Goal: Use online tool/utility: Use online tool/utility

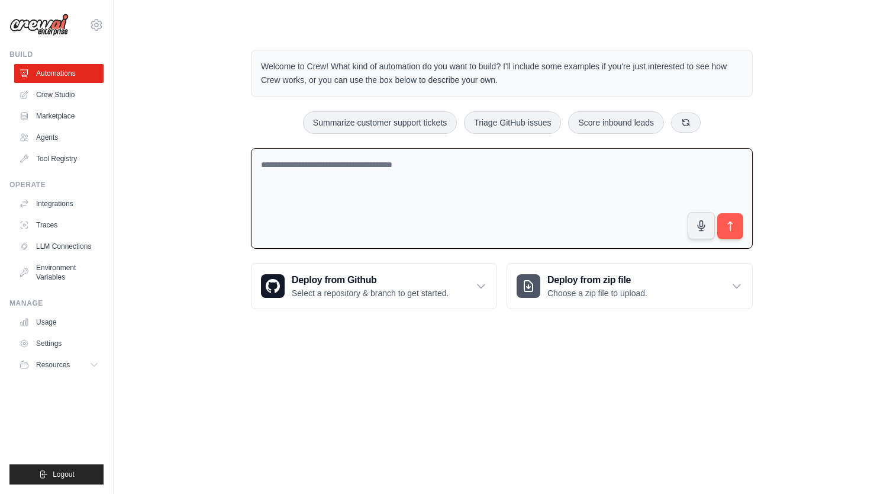
click at [462, 168] on textarea at bounding box center [502, 198] width 502 height 101
type textarea "**********"
click at [734, 226] on icon "submit" at bounding box center [731, 226] width 12 height 12
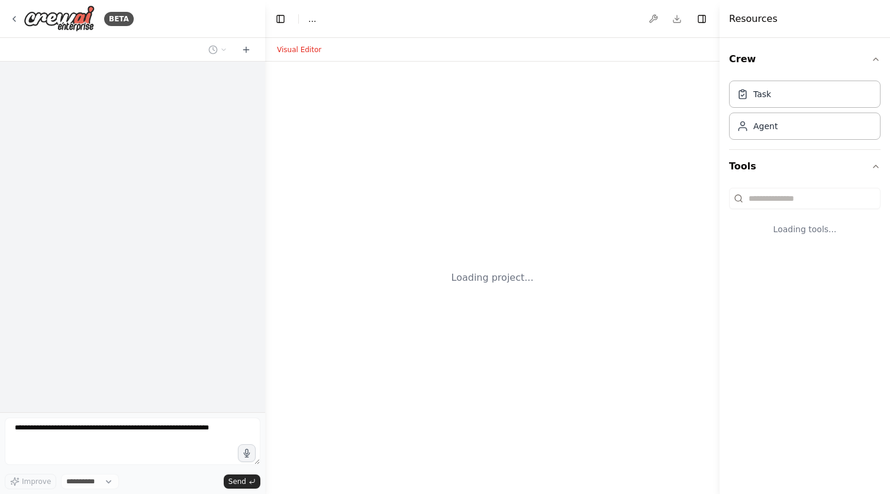
select select "****"
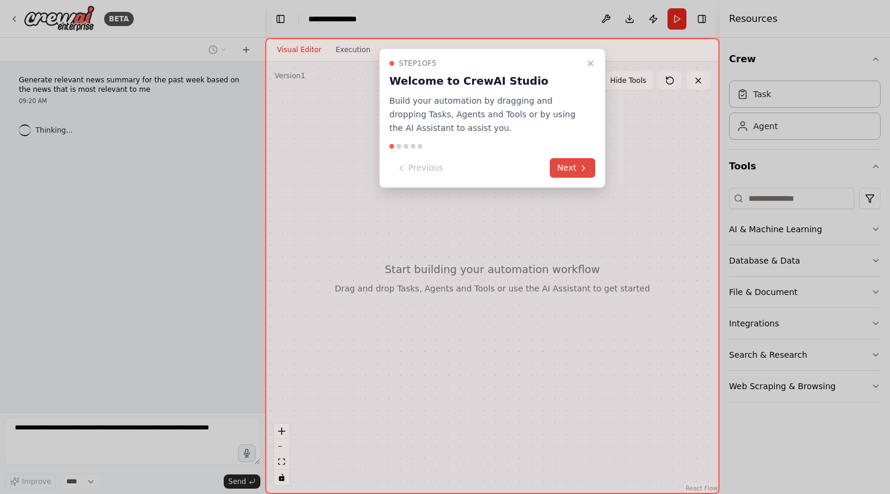
click at [575, 171] on button "Next" at bounding box center [573, 168] width 46 height 20
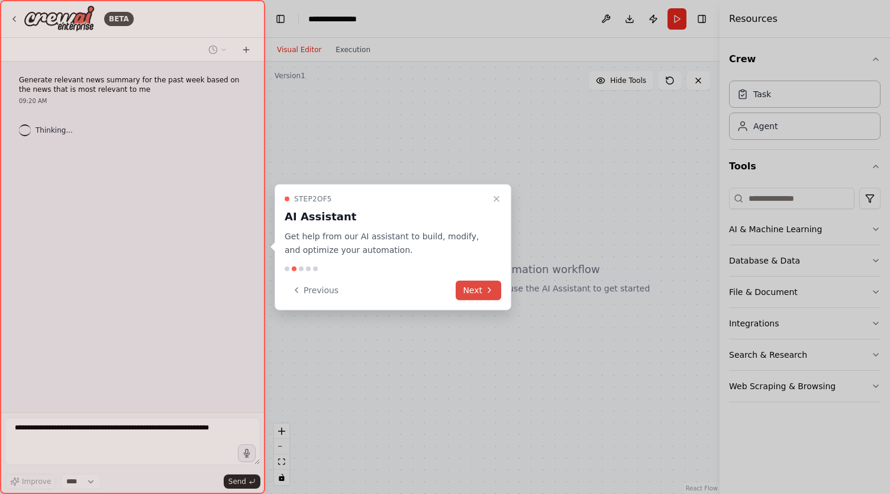
click at [478, 291] on button "Next" at bounding box center [479, 290] width 46 height 20
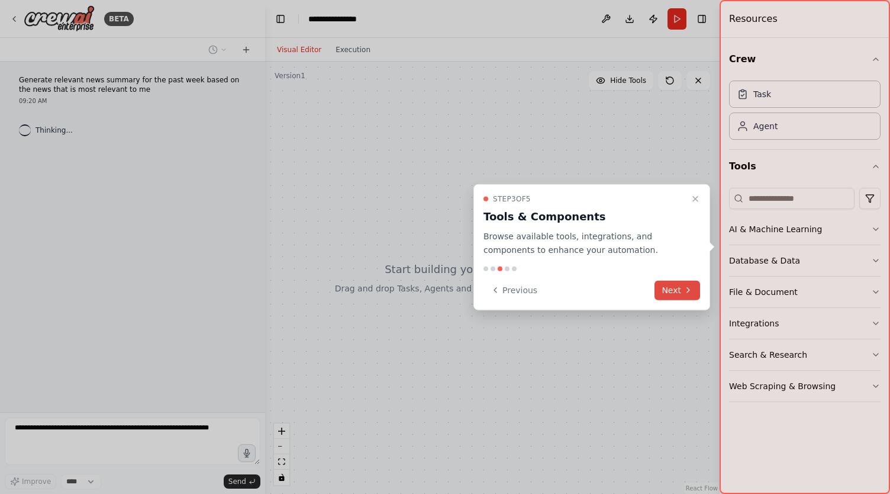
click at [669, 294] on button "Next" at bounding box center [678, 290] width 46 height 20
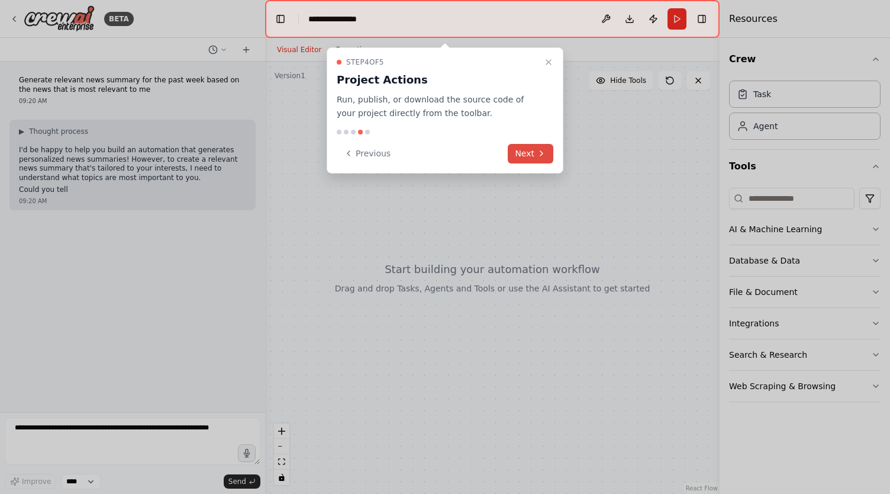
click at [529, 154] on button "Next" at bounding box center [531, 154] width 46 height 20
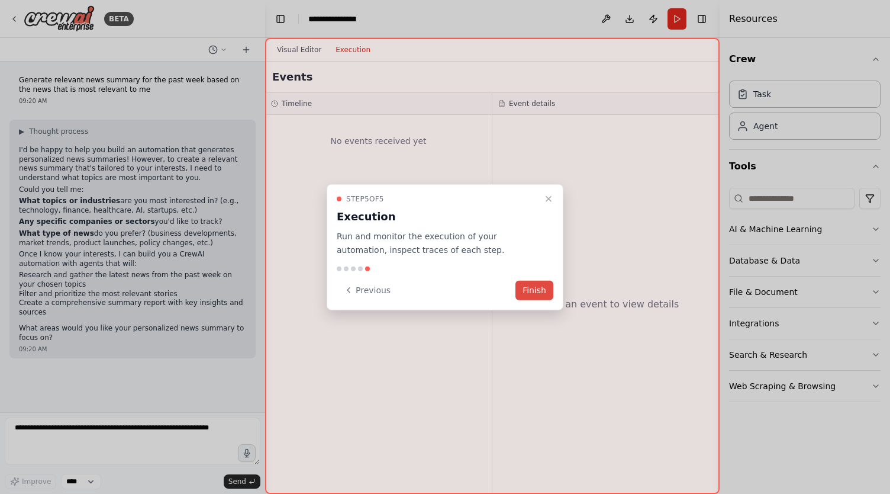
click at [545, 294] on button "Finish" at bounding box center [535, 290] width 38 height 20
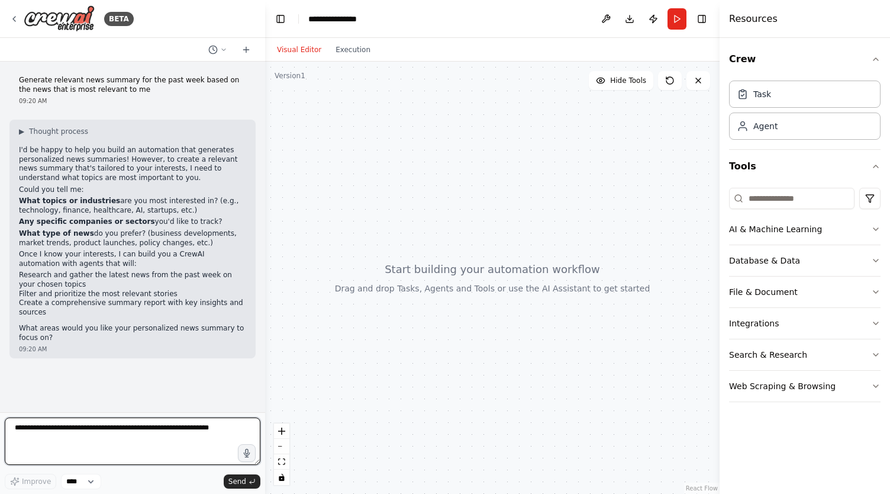
click at [75, 423] on textarea at bounding box center [133, 440] width 256 height 47
type textarea "**********"
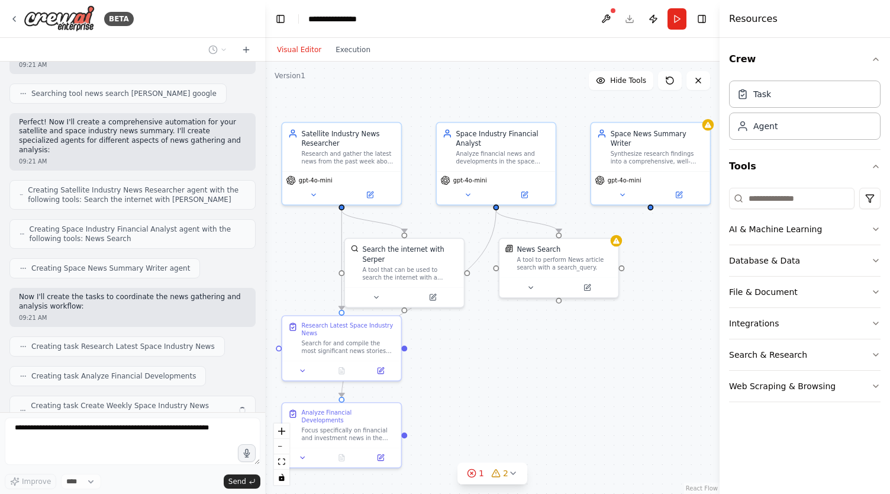
scroll to position [568, 0]
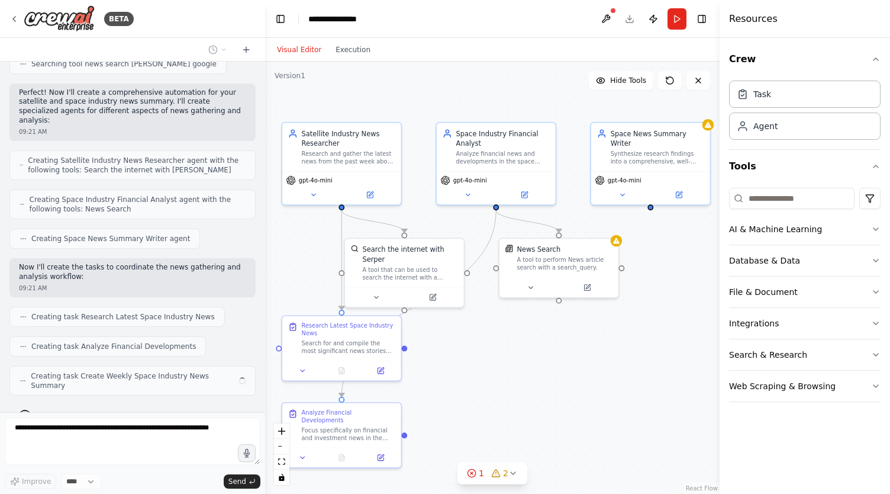
drag, startPoint x: 496, startPoint y: 378, endPoint x: 567, endPoint y: 350, distance: 76.5
click at [567, 350] on div ".deletable-edge-delete-btn { width: 20px; height: 20px; border: 0px solid #ffff…" at bounding box center [492, 278] width 455 height 432
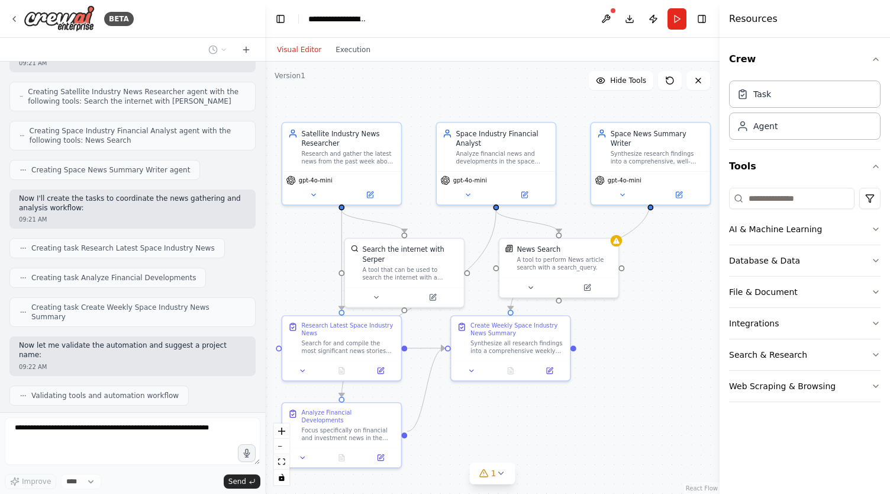
scroll to position [666, 0]
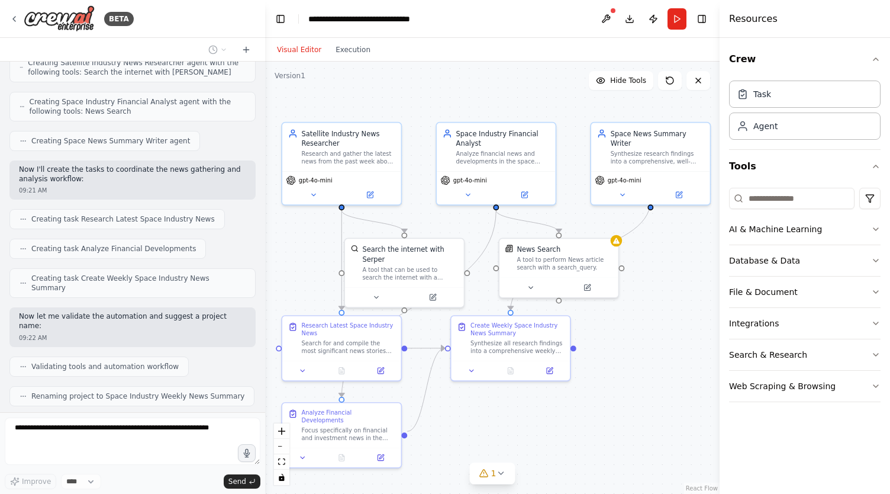
click at [598, 405] on div ".deletable-edge-delete-btn { width: 20px; height: 20px; border: 0px solid #ffff…" at bounding box center [492, 278] width 455 height 432
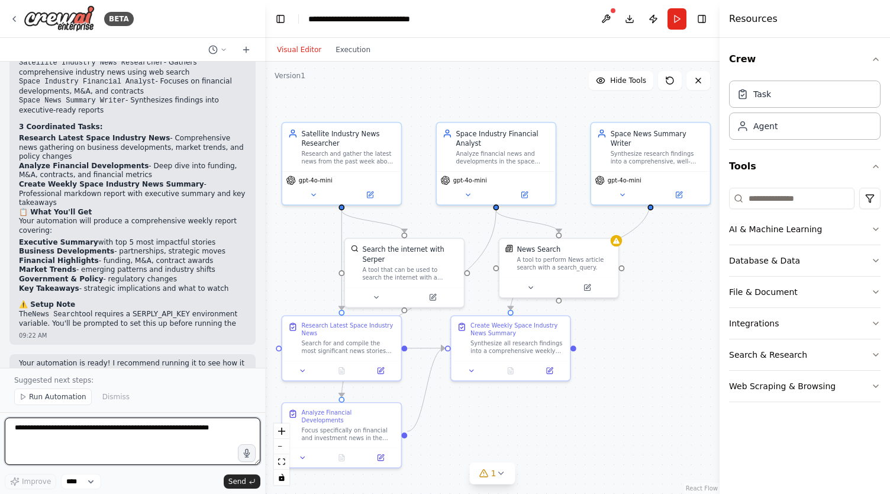
scroll to position [1079, 0]
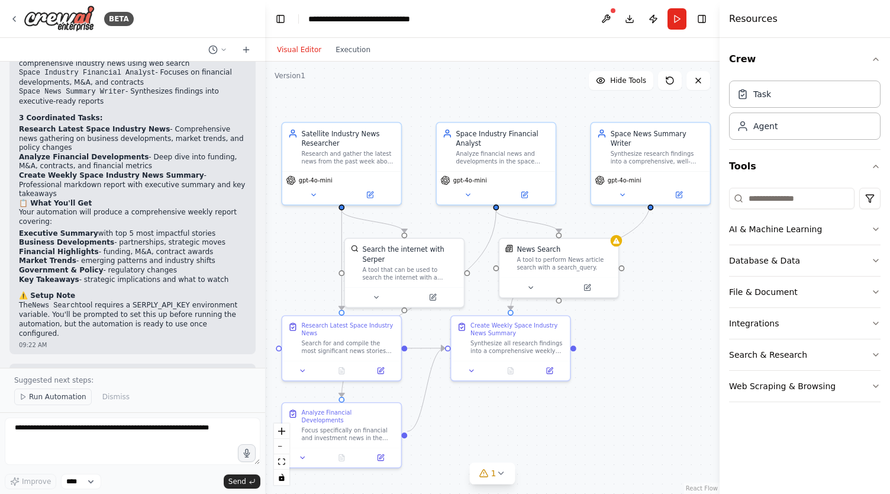
click at [47, 401] on span "Run Automation" at bounding box center [57, 396] width 57 height 9
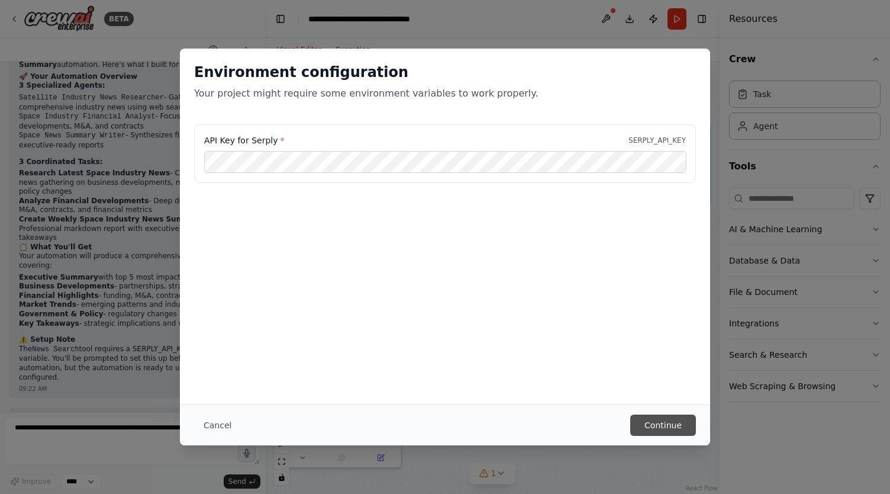
click at [667, 424] on button "Continue" at bounding box center [663, 424] width 66 height 21
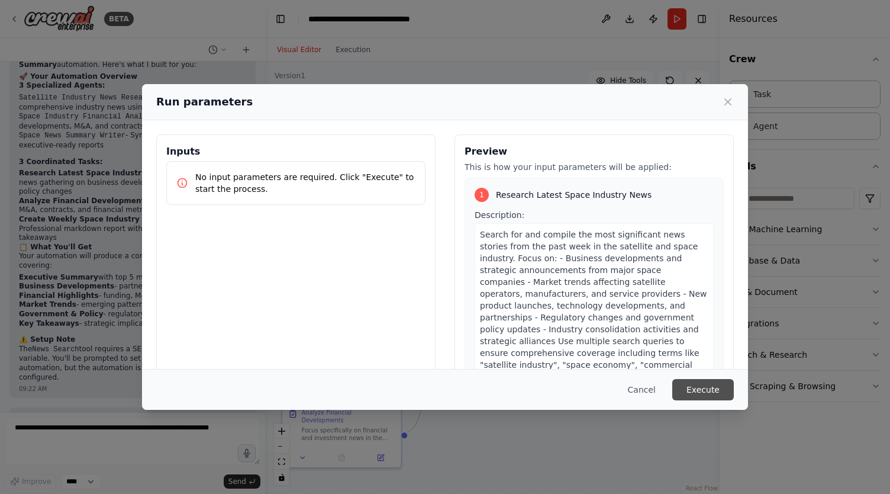
click at [707, 387] on button "Execute" at bounding box center [703, 389] width 62 height 21
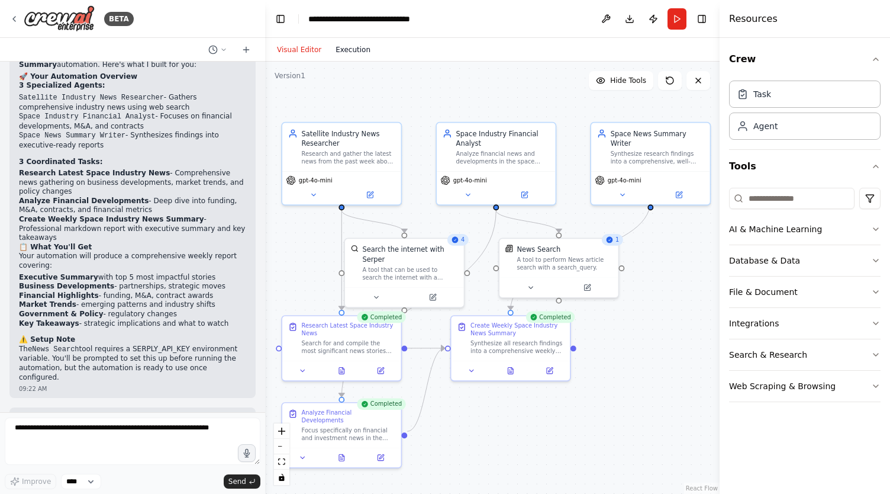
click at [348, 54] on button "Execution" at bounding box center [353, 50] width 49 height 14
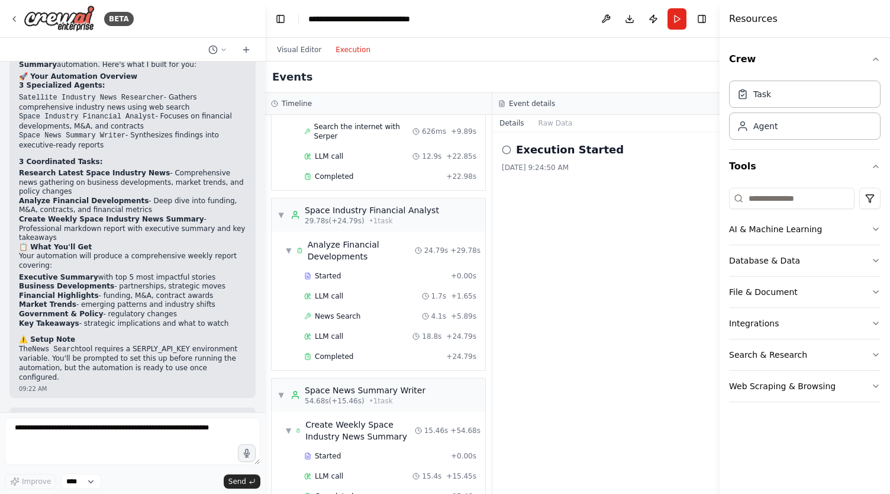
scroll to position [276, 0]
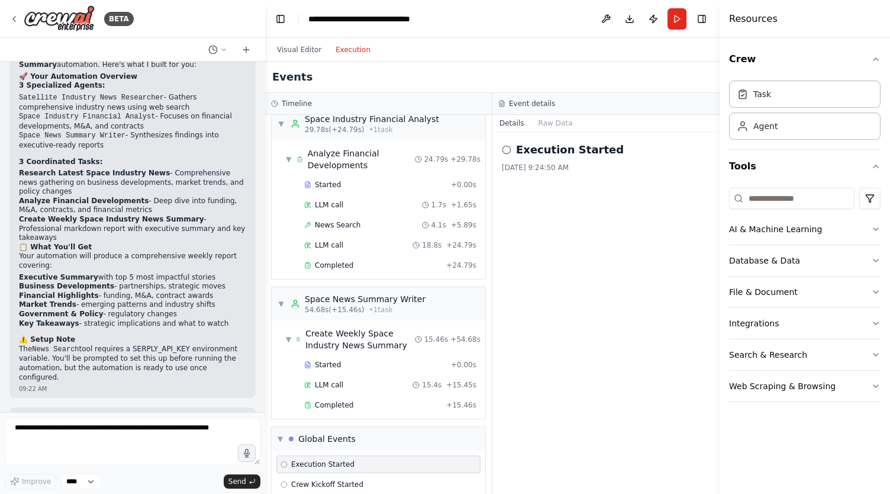
scroll to position [362, 0]
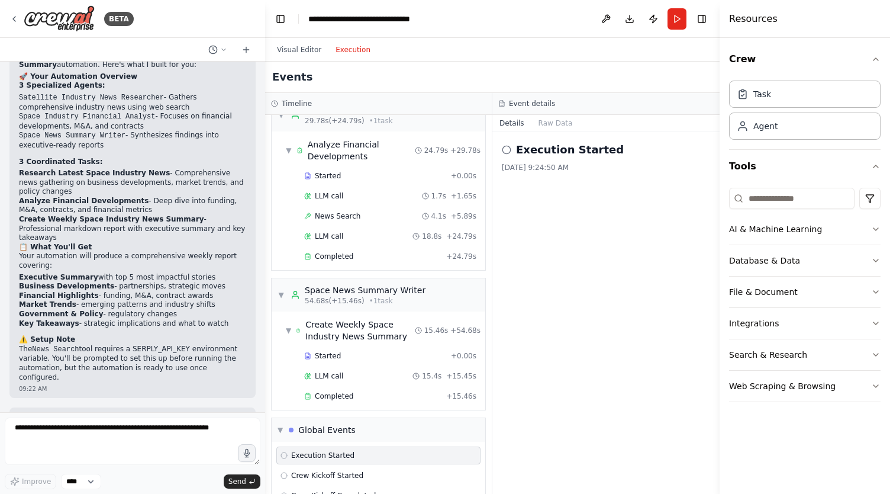
click at [521, 156] on h2 "Execution Completed" at bounding box center [579, 149] width 127 height 17
click at [340, 391] on span "Completed" at bounding box center [334, 395] width 38 height 9
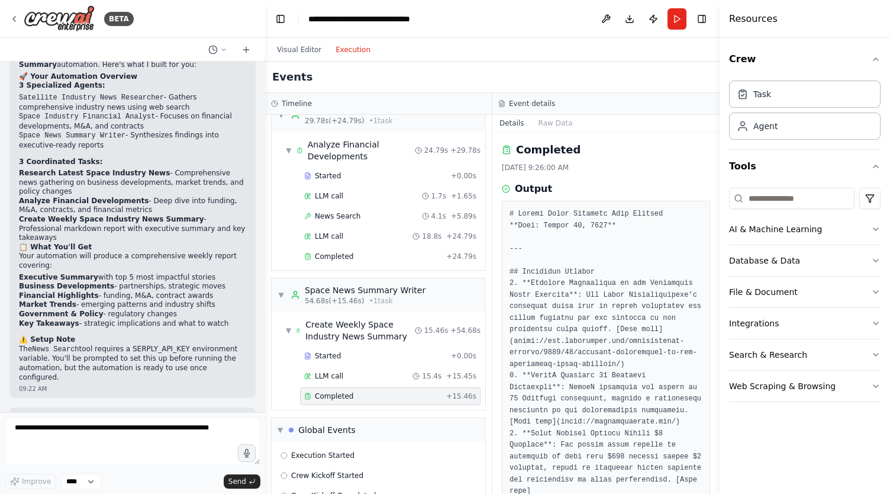
drag, startPoint x: 703, startPoint y: 186, endPoint x: 708, endPoint y: 191, distance: 7.1
click at [708, 191] on div "Completed 8/24/2025, 9:26:00 AM Output" at bounding box center [605, 313] width 227 height 362
drag, startPoint x: 719, startPoint y: 168, endPoint x: 716, endPoint y: 183, distance: 16.3
click at [716, 183] on button "Toggle Sidebar" at bounding box center [719, 247] width 9 height 494
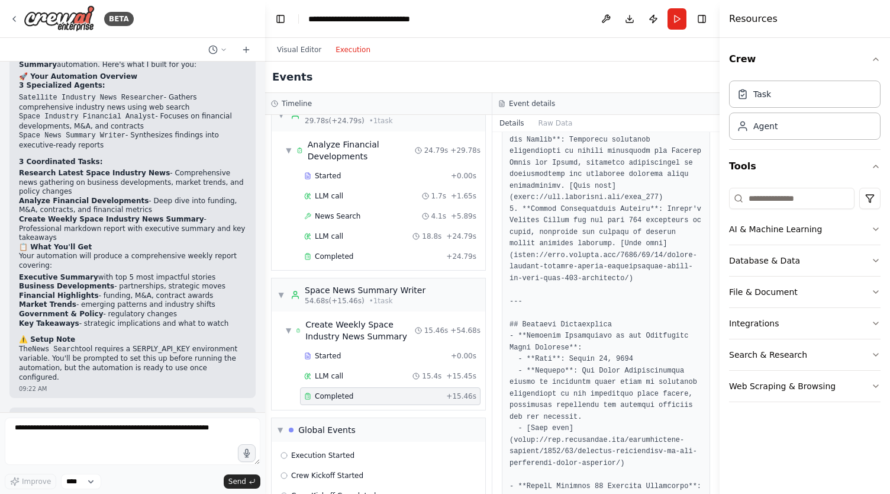
scroll to position [426, 0]
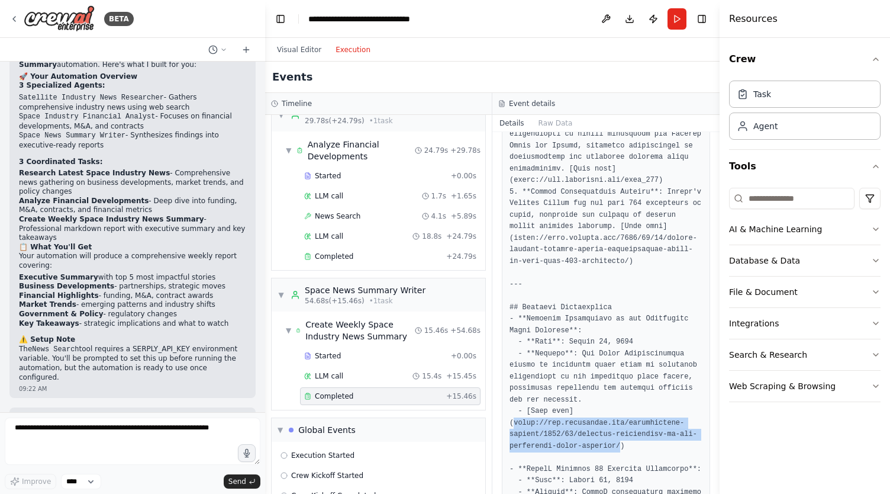
drag, startPoint x: 609, startPoint y: 432, endPoint x: 514, endPoint y: 413, distance: 96.5
copy pre "https://www.whitehouse.gov/presidential-actions/2025/08/enabling-competition-in…"
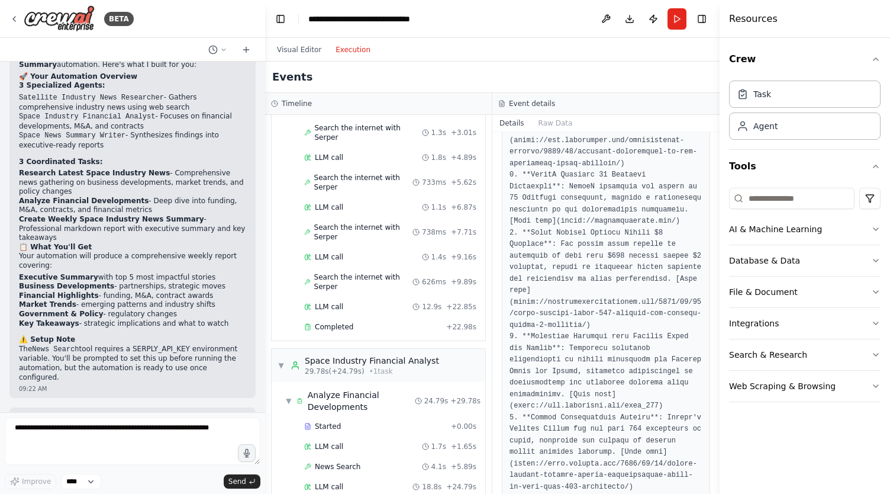
scroll to position [0, 0]
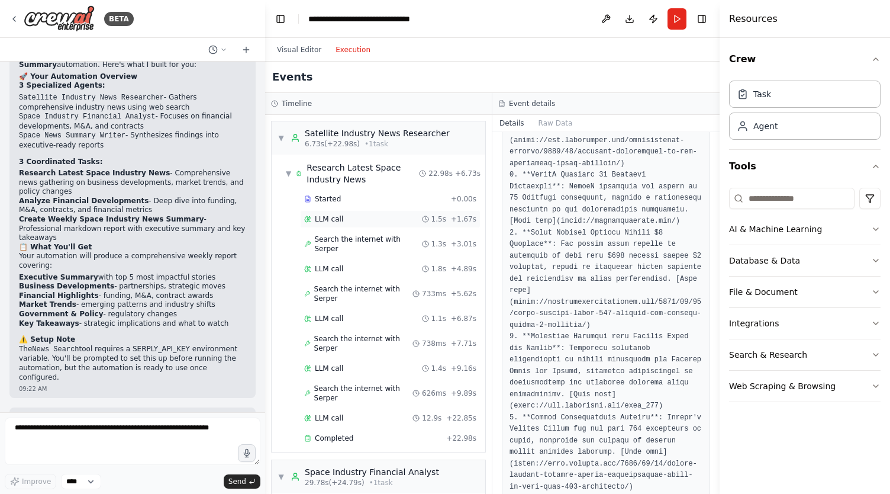
click at [324, 217] on span "LLM call" at bounding box center [329, 218] width 28 height 9
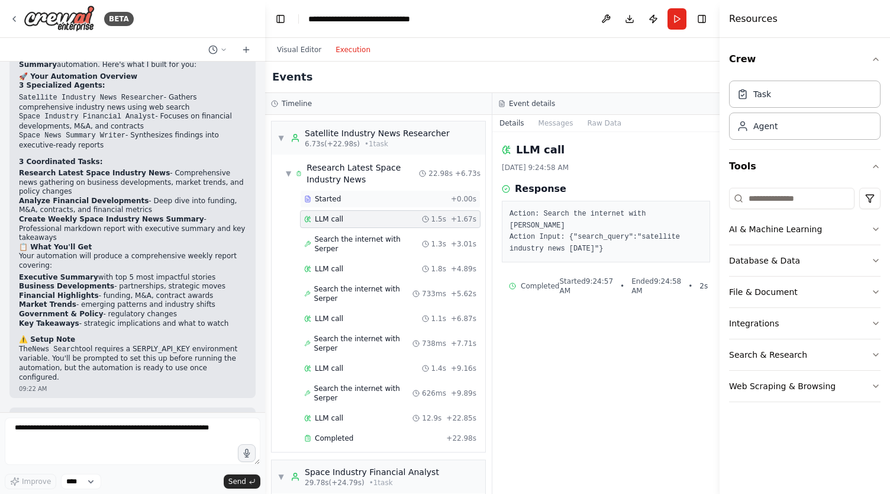
click at [330, 197] on span "Started" at bounding box center [328, 198] width 26 height 9
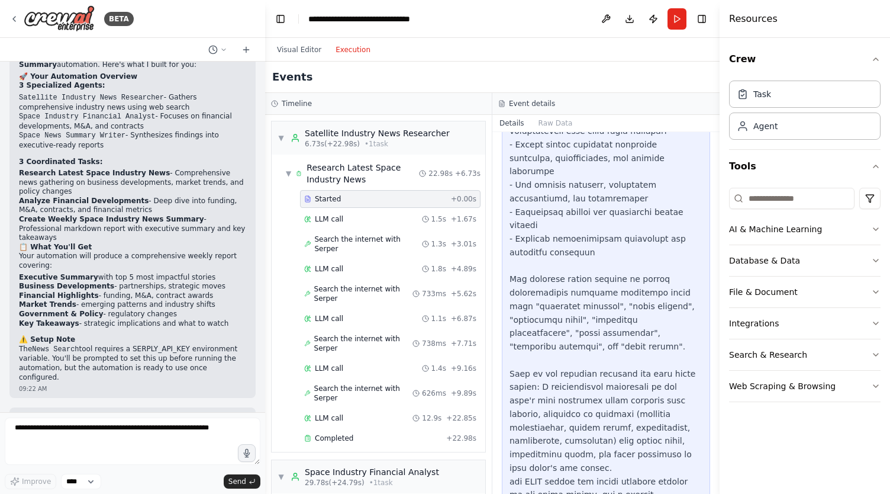
scroll to position [144, 0]
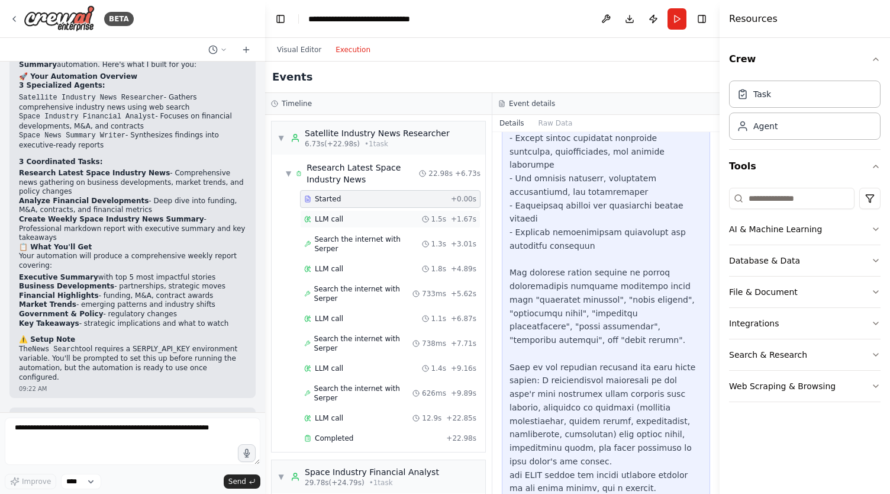
click at [336, 214] on span "LLM call" at bounding box center [329, 218] width 28 height 9
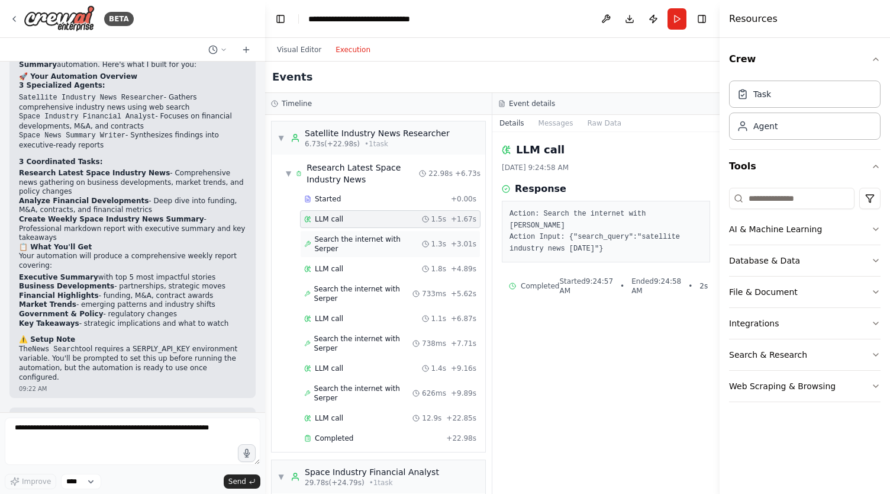
click at [340, 241] on span "Search the internet with Serper" at bounding box center [368, 243] width 107 height 19
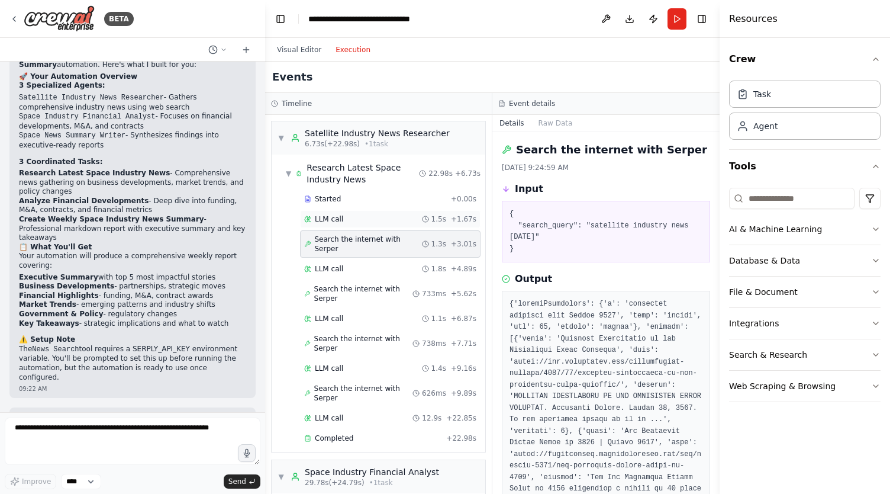
click at [337, 224] on div "LLM call 1.5s + 1.67s" at bounding box center [390, 219] width 181 height 18
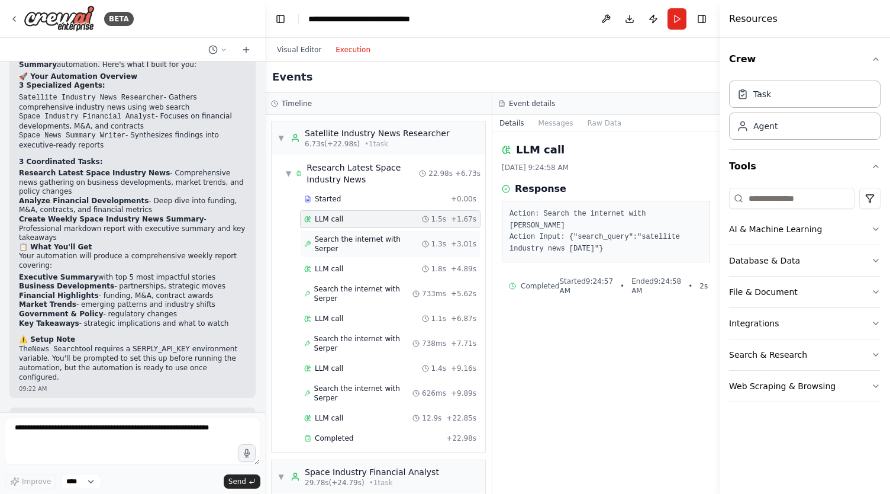
click at [342, 240] on span "Search the internet with Serper" at bounding box center [368, 243] width 107 height 19
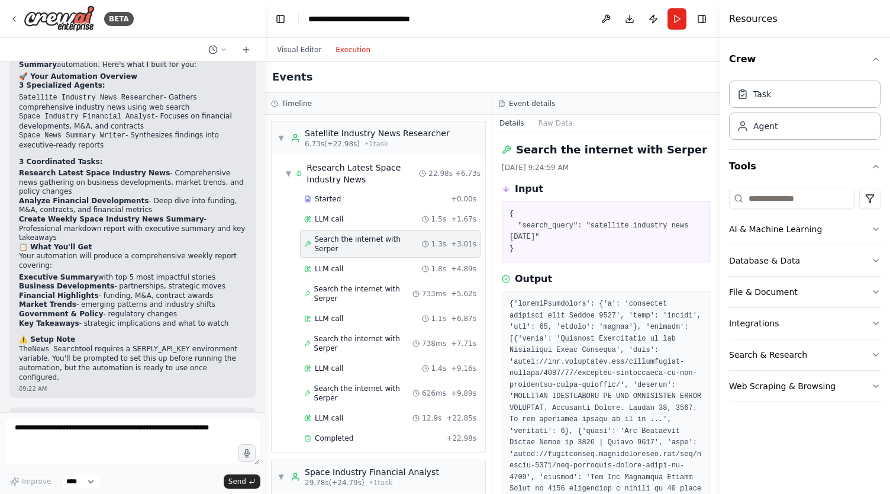
drag, startPoint x: 716, startPoint y: 177, endPoint x: 714, endPoint y: 214, distance: 36.8
click at [714, 214] on div "BETA Generate relevant news summary for the past week based on the news that is…" at bounding box center [445, 247] width 890 height 494
drag, startPoint x: 715, startPoint y: 196, endPoint x: 715, endPoint y: 215, distance: 18.9
click at [715, 215] on button "Toggle Sidebar" at bounding box center [719, 247] width 9 height 494
drag, startPoint x: 716, startPoint y: 195, endPoint x: 719, endPoint y: 214, distance: 19.1
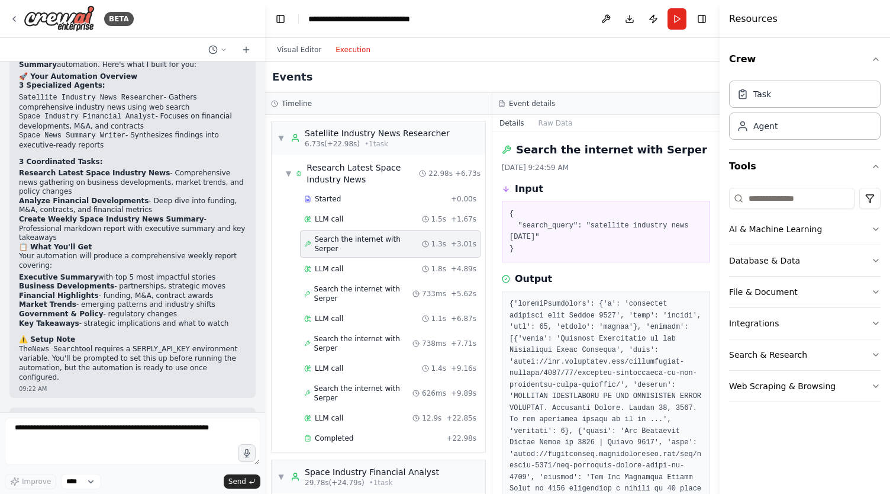
click at [719, 214] on button "Toggle Sidebar" at bounding box center [719, 247] width 9 height 494
drag, startPoint x: 719, startPoint y: 214, endPoint x: 717, endPoint y: 235, distance: 20.8
click at [717, 235] on button "Toggle Sidebar" at bounding box center [719, 247] width 9 height 494
drag, startPoint x: 717, startPoint y: 213, endPoint x: 716, endPoint y: 240, distance: 27.3
click at [716, 240] on button "Toggle Sidebar" at bounding box center [719, 247] width 9 height 494
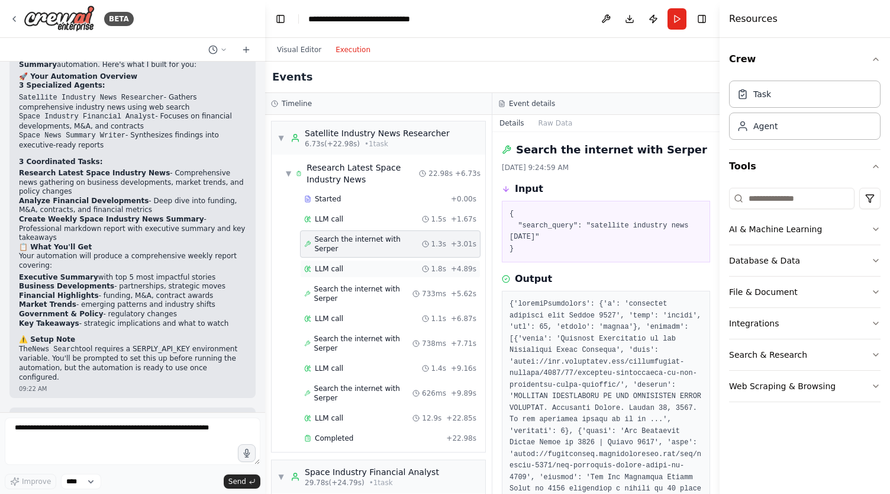
click at [349, 265] on div "LLM call 1.8s + 4.89s" at bounding box center [390, 269] width 181 height 18
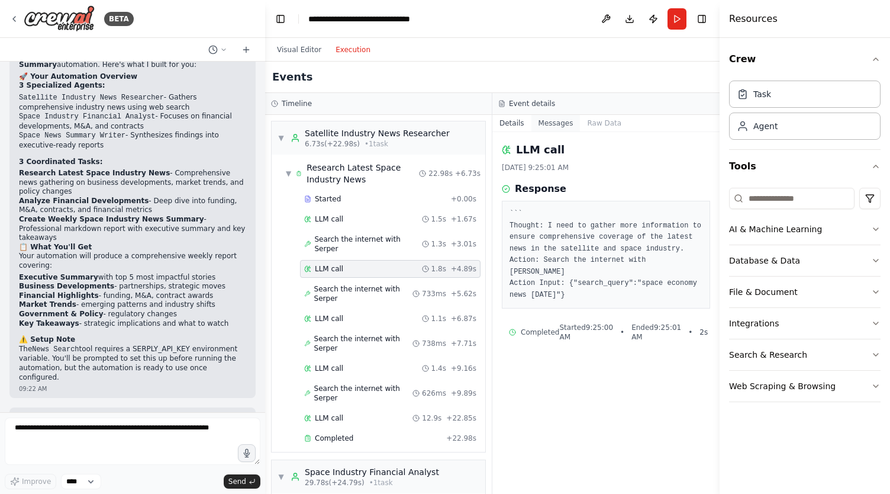
click at [556, 125] on button "Messages" at bounding box center [556, 123] width 49 height 17
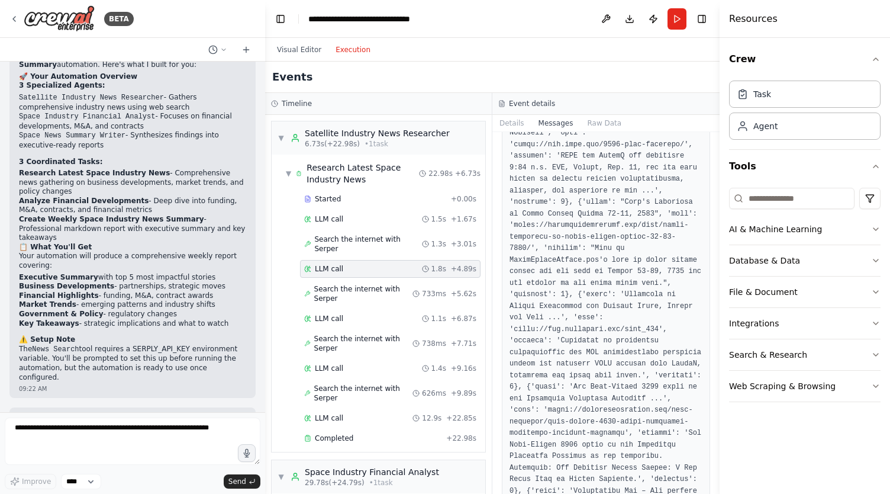
scroll to position [1931, 0]
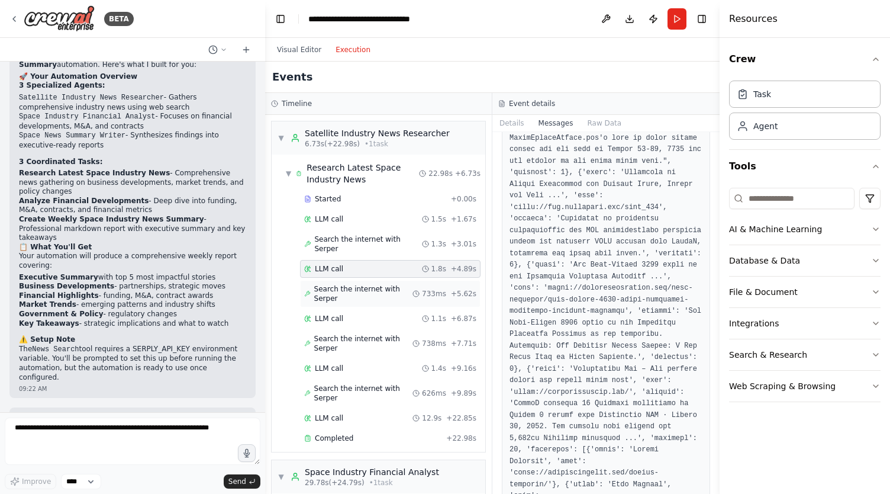
click at [345, 284] on span "Search the internet with Serper" at bounding box center [363, 293] width 99 height 19
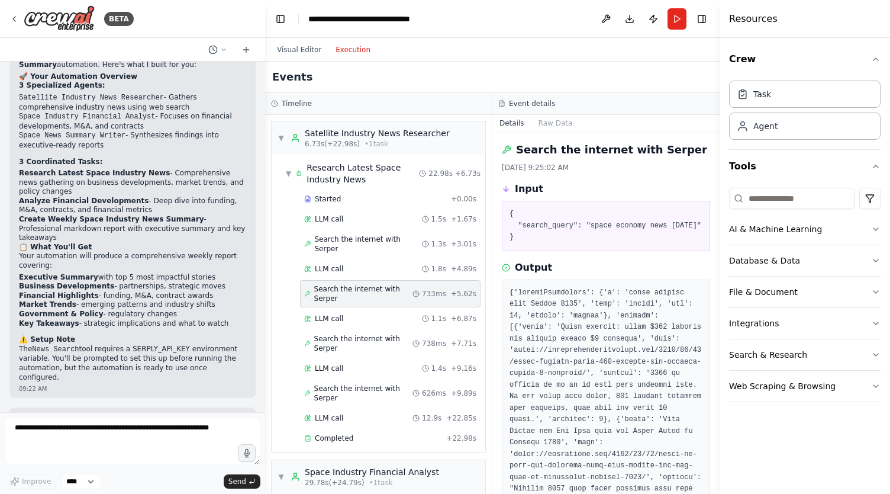
drag, startPoint x: 717, startPoint y: 173, endPoint x: 719, endPoint y: 212, distance: 38.5
click at [719, 212] on button "Toggle Sidebar" at bounding box center [719, 247] width 9 height 494
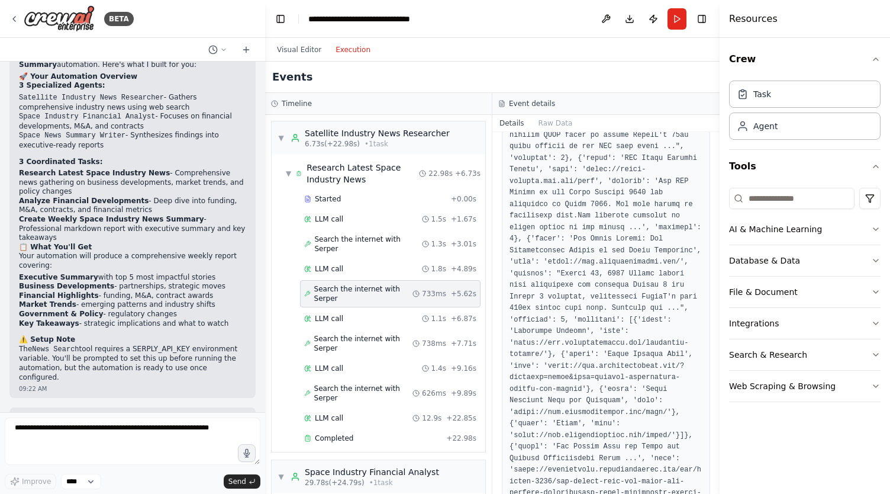
scroll to position [870, 0]
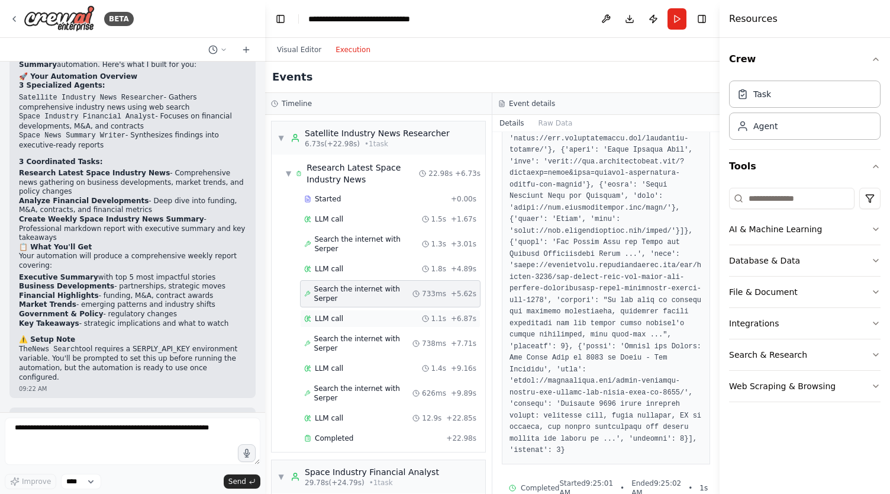
click at [379, 310] on div "LLM call 1.1s + 6.87s" at bounding box center [390, 319] width 181 height 18
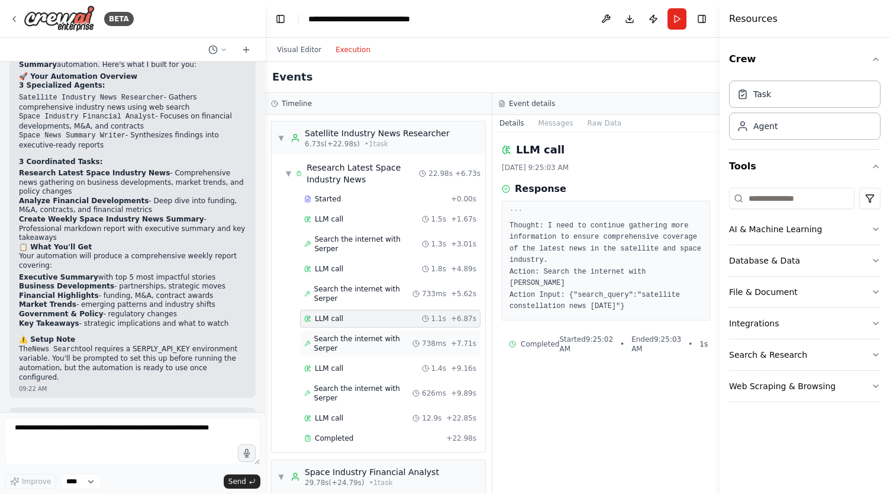
click at [362, 334] on span "Search the internet with Serper" at bounding box center [363, 343] width 99 height 19
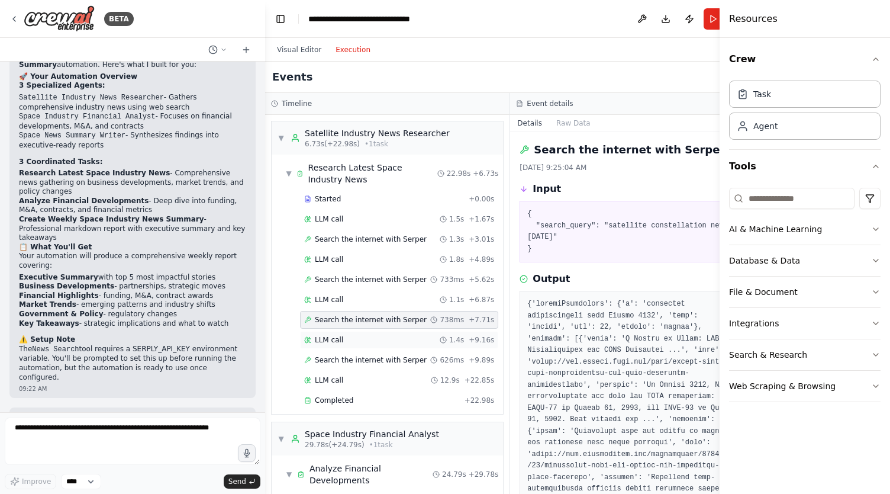
click at [351, 336] on div "LLM call 1.4s + 9.16s" at bounding box center [399, 339] width 190 height 9
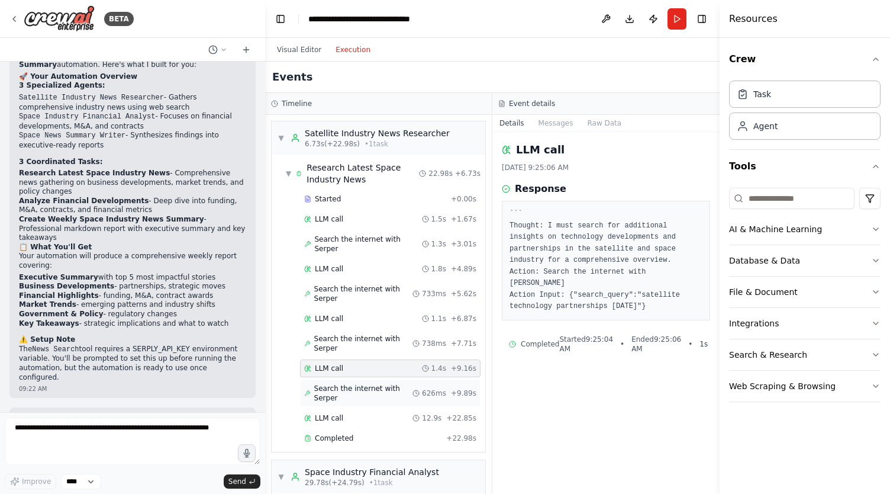
click at [346, 384] on span "Search the internet with Serper" at bounding box center [363, 393] width 99 height 19
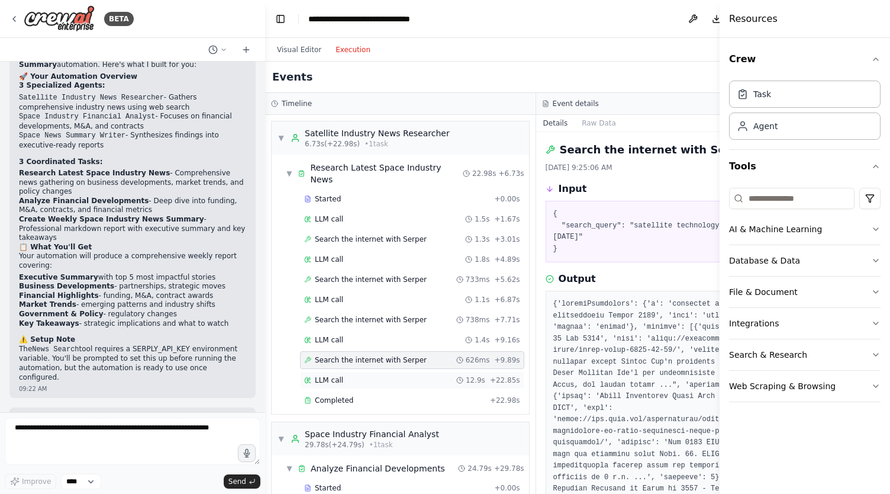
click at [346, 375] on div "LLM call 12.9s + 22.85s" at bounding box center [412, 379] width 216 height 9
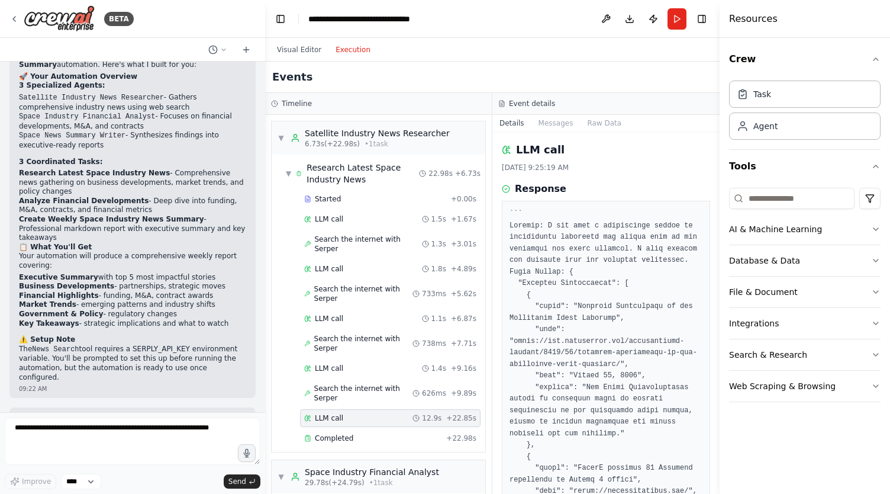
drag, startPoint x: 715, startPoint y: 165, endPoint x: 716, endPoint y: 186, distance: 21.3
click at [716, 186] on button "Toggle Sidebar" at bounding box center [719, 247] width 9 height 494
drag, startPoint x: 716, startPoint y: 181, endPoint x: 719, endPoint y: 199, distance: 18.5
click at [719, 199] on button "Toggle Sidebar" at bounding box center [719, 247] width 9 height 494
drag, startPoint x: 715, startPoint y: 193, endPoint x: 713, endPoint y: 221, distance: 27.9
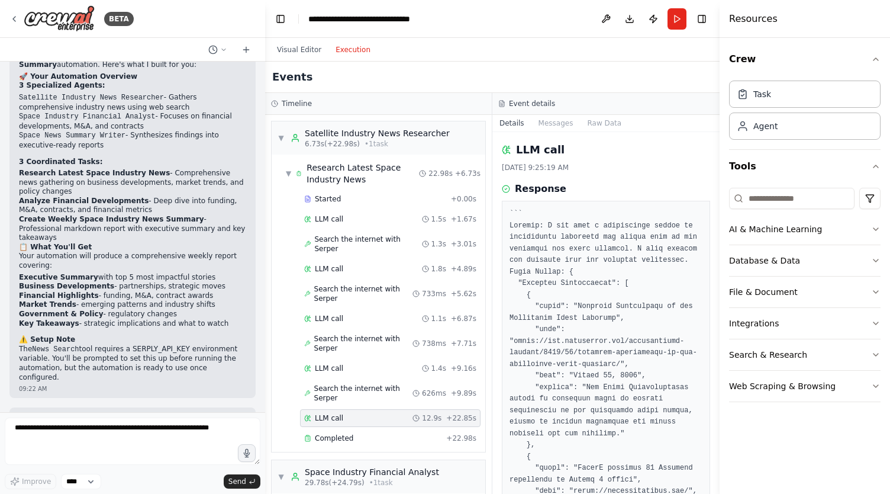
click at [713, 221] on div "BETA Generate relevant news summary for the past week based on the news that is…" at bounding box center [445, 247] width 890 height 494
click at [359, 433] on div "Completed" at bounding box center [372, 437] width 137 height 9
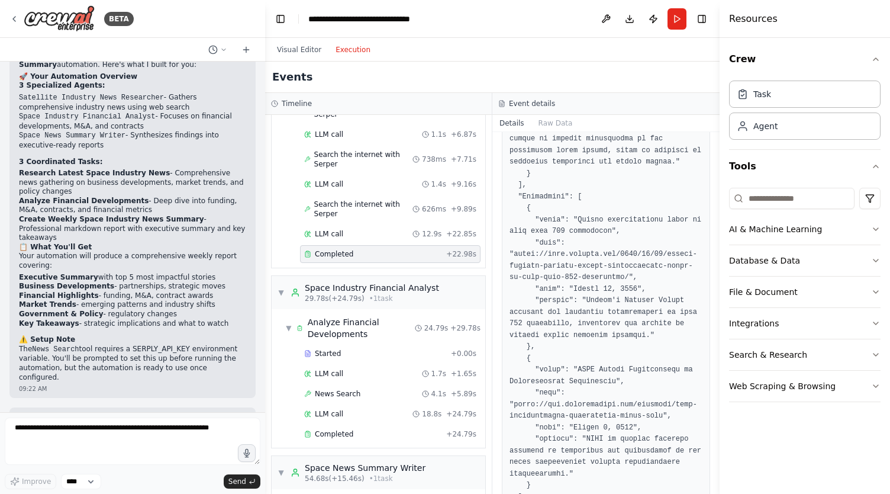
scroll to position [186, 0]
click at [339, 279] on div "Space Industry Financial Analyst" at bounding box center [372, 285] width 134 height 12
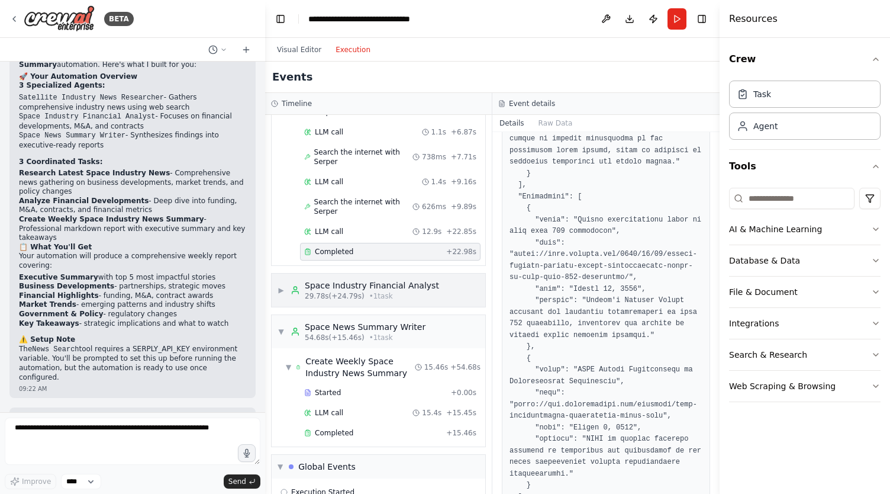
click at [282, 285] on span "▶" at bounding box center [281, 289] width 7 height 9
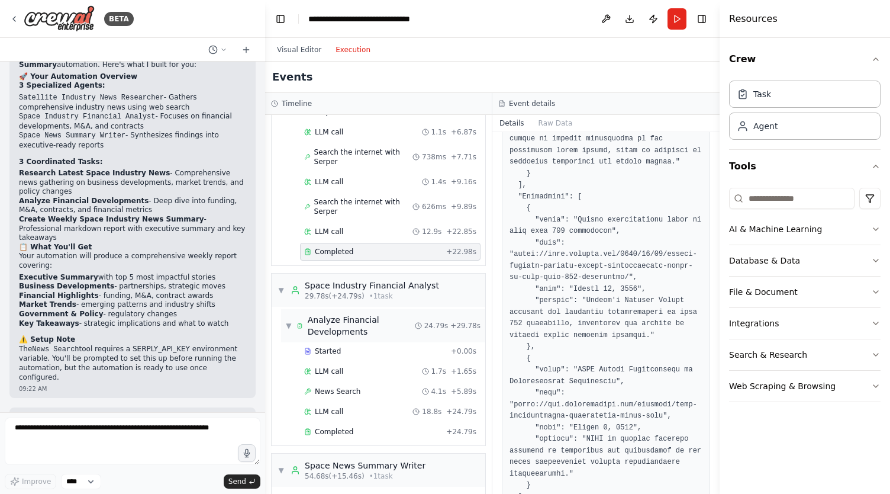
click at [344, 314] on div "Analyze Financial Developments" at bounding box center [361, 326] width 107 height 24
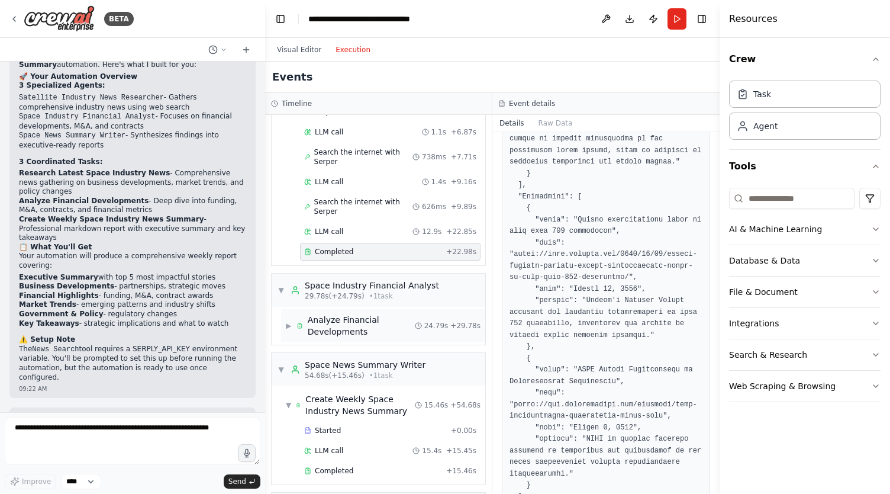
click at [288, 321] on span "▶" at bounding box center [289, 325] width 6 height 9
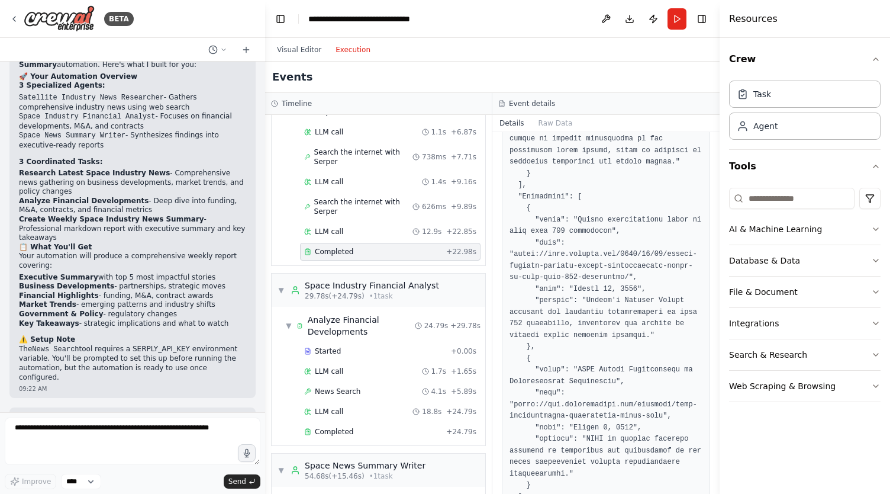
click at [333, 342] on div "Started + 0.00s LLM call 1.7s + 1.65s News Search 4.1s + 5.89s LLM call 18.8s +…" at bounding box center [383, 392] width 204 height 101
click at [327, 346] on span "Started" at bounding box center [328, 350] width 26 height 9
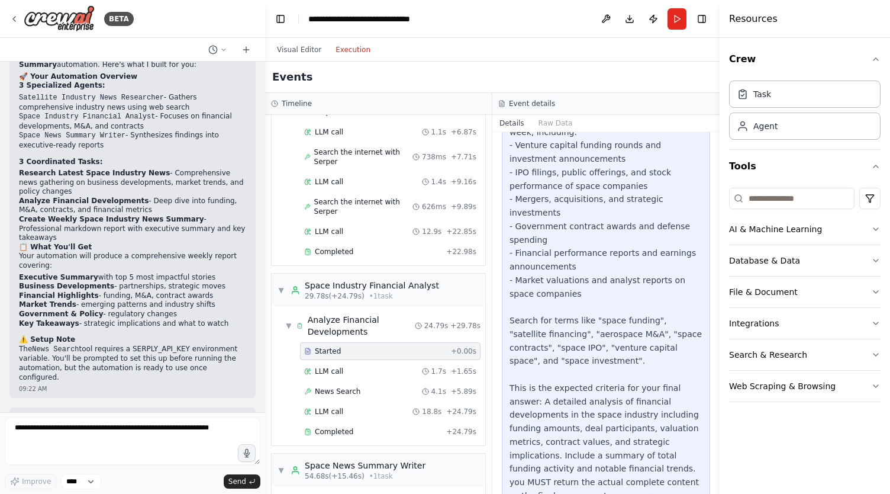
scroll to position [131, 0]
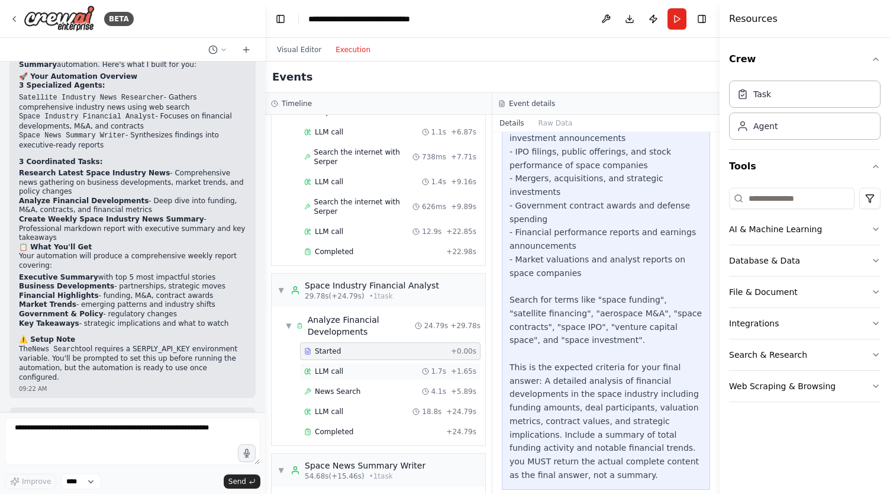
click at [357, 366] on div "LLM call 1.7s + 1.65s" at bounding box center [390, 370] width 172 height 9
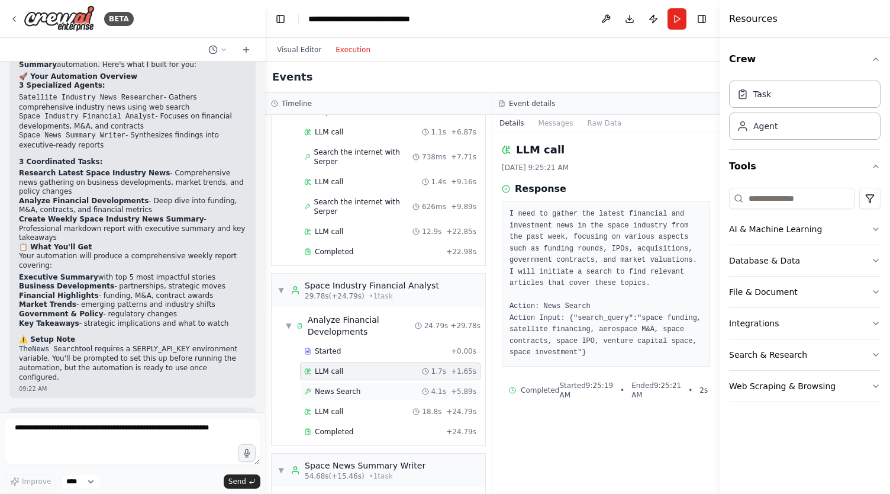
click at [361, 387] on div "News Search 4.1s + 5.89s" at bounding box center [390, 391] width 172 height 9
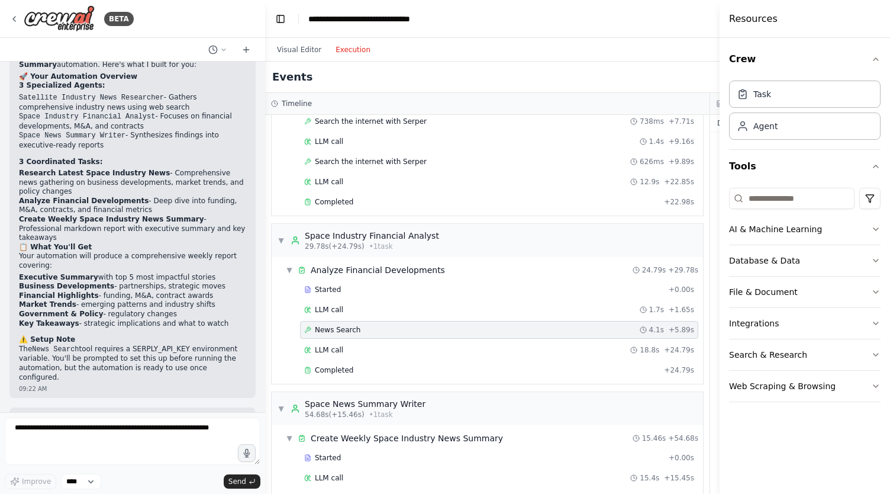
scroll to position [175, 0]
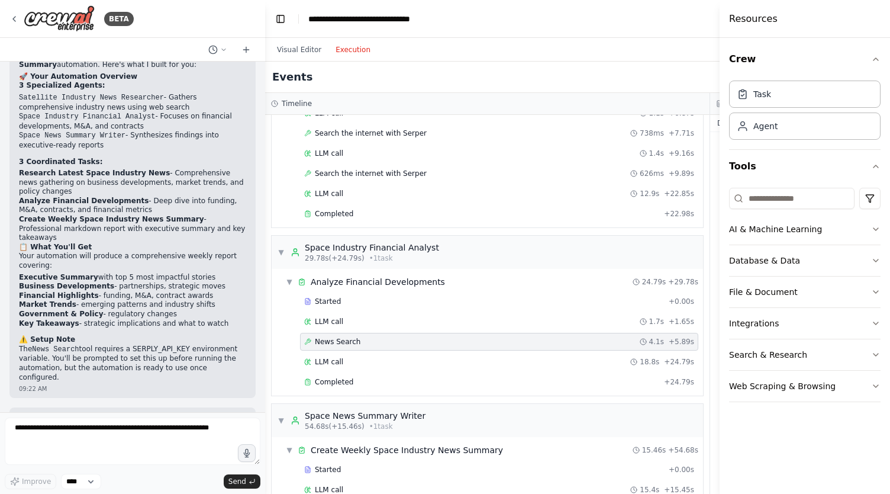
click at [353, 337] on span "News Search" at bounding box center [338, 341] width 46 height 9
click at [311, 337] on div "News Search" at bounding box center [332, 341] width 56 height 9
click at [315, 337] on span "News Search" at bounding box center [338, 341] width 46 height 9
click at [303, 333] on div "News Search 4.1s + 5.89s" at bounding box center [499, 342] width 398 height 18
click at [308, 325] on div "Started + 0.00s LLM call 1.7s + 1.65s News Search 4.1s + 5.89s LLM call 18.8s +…" at bounding box center [492, 342] width 422 height 101
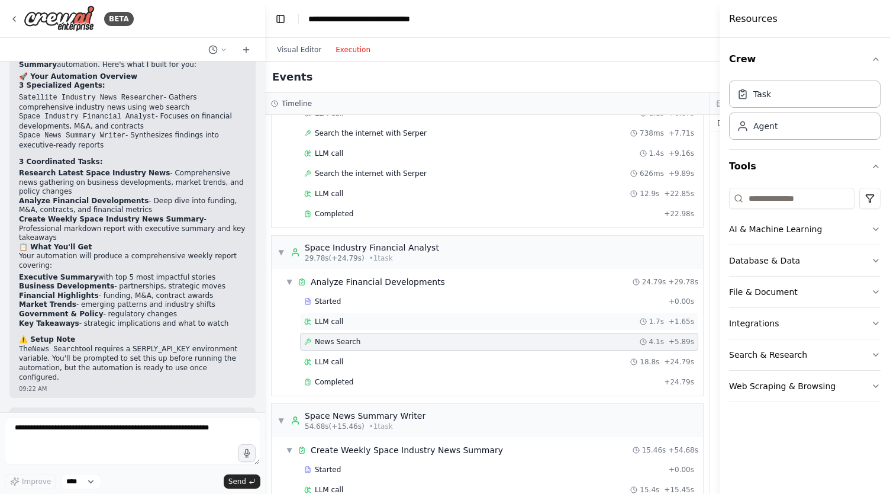
click at [316, 321] on div "LLM call 1.7s + 1.65s" at bounding box center [499, 322] width 398 height 18
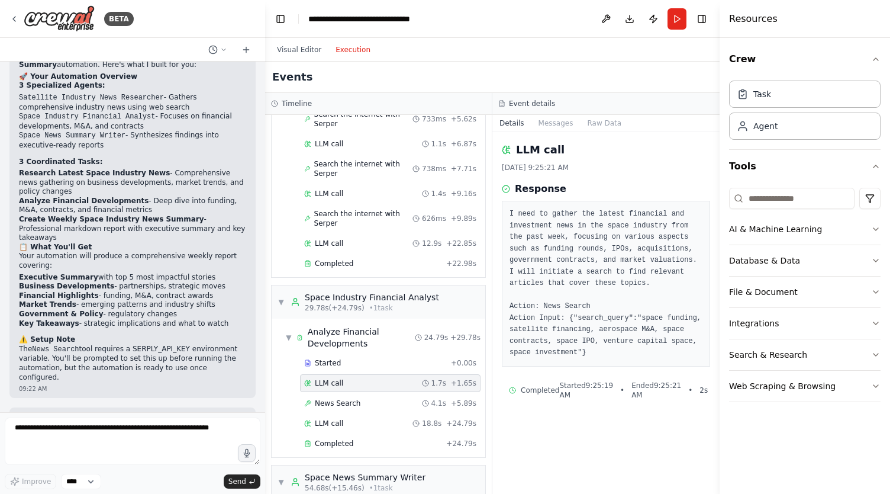
scroll to position [186, 0]
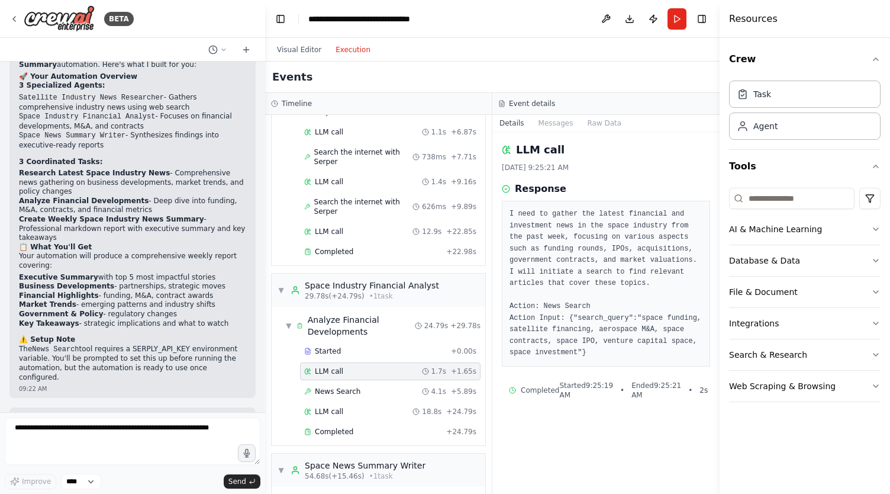
click at [336, 366] on span "LLM call" at bounding box center [329, 370] width 28 height 9
click at [324, 387] on span "News Search" at bounding box center [338, 391] width 46 height 9
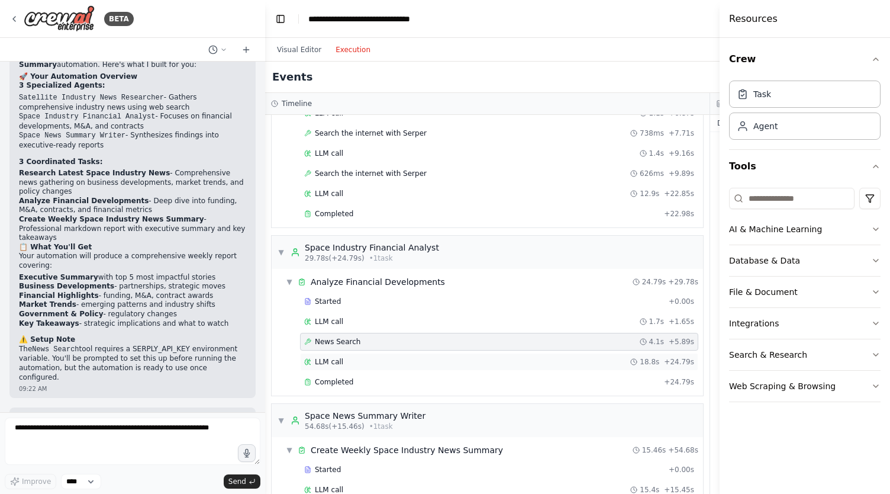
click at [322, 357] on span "LLM call" at bounding box center [329, 361] width 28 height 9
click at [315, 337] on span "News Search" at bounding box center [338, 341] width 46 height 9
click at [304, 338] on icon at bounding box center [307, 341] width 7 height 7
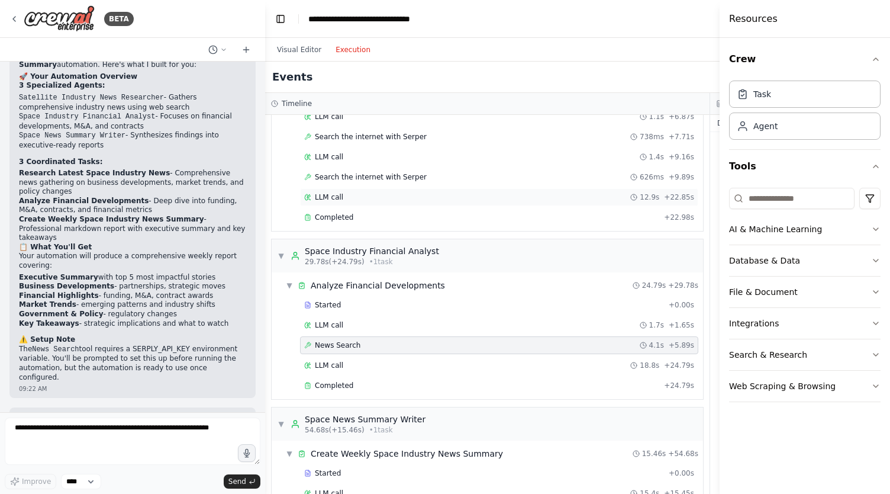
click at [508, 188] on div "LLM call 12.9s + 22.85s" at bounding box center [499, 197] width 398 height 18
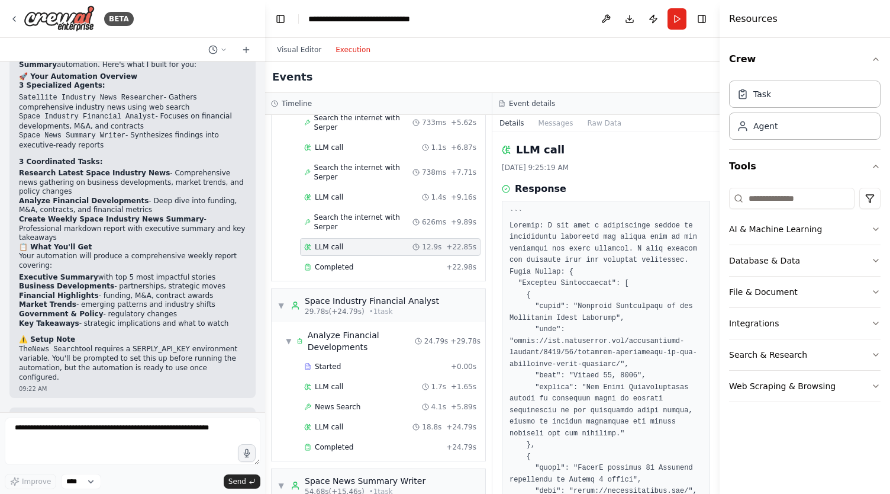
scroll to position [183, 0]
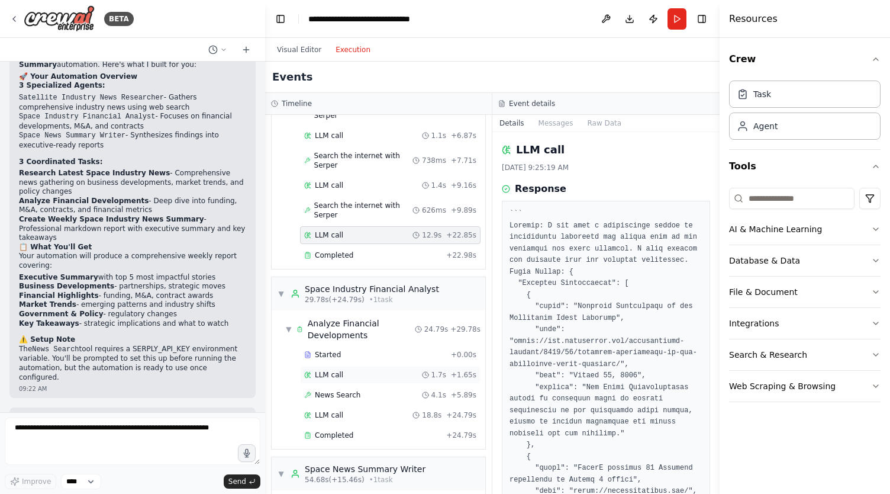
click at [350, 366] on div "LLM call 1.7s + 1.65s" at bounding box center [390, 375] width 181 height 18
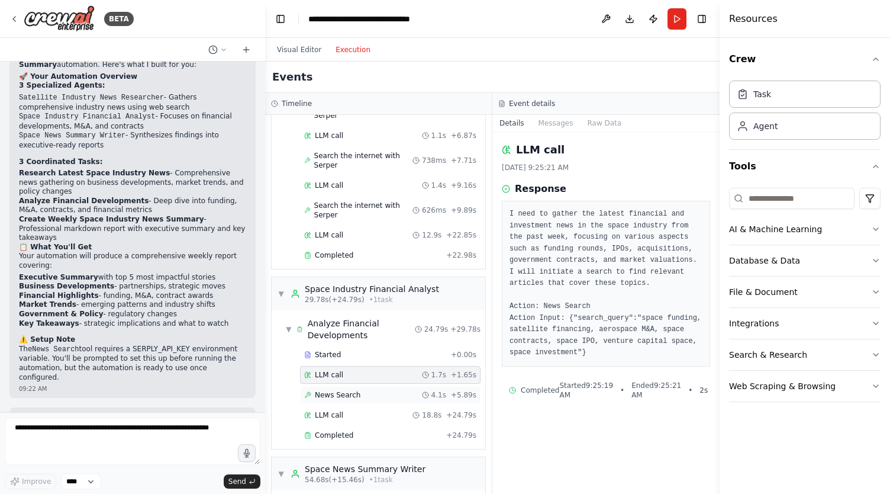
click at [340, 386] on div "News Search 4.1s + 5.89s" at bounding box center [390, 395] width 181 height 18
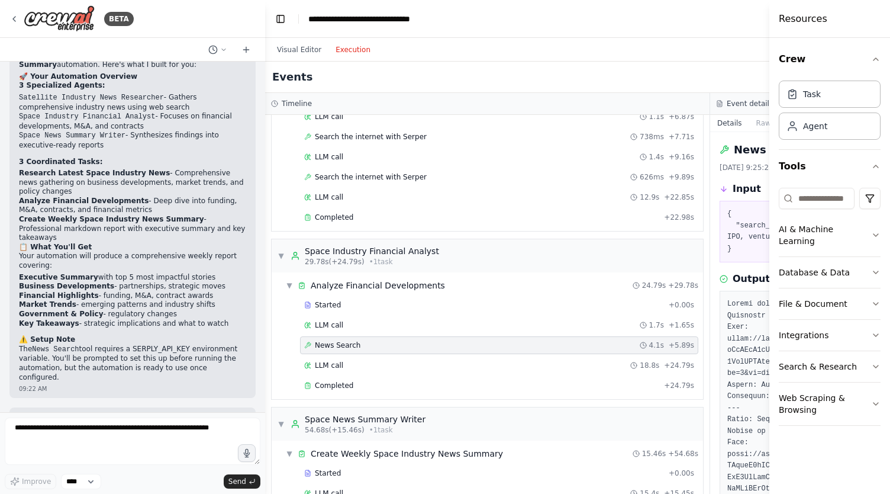
drag, startPoint x: 720, startPoint y: 133, endPoint x: 855, endPoint y: 145, distance: 135.5
click at [855, 145] on div "Resources Crew Task Agent Tools AI & Machine Learning Database & Data File & Do…" at bounding box center [830, 247] width 121 height 494
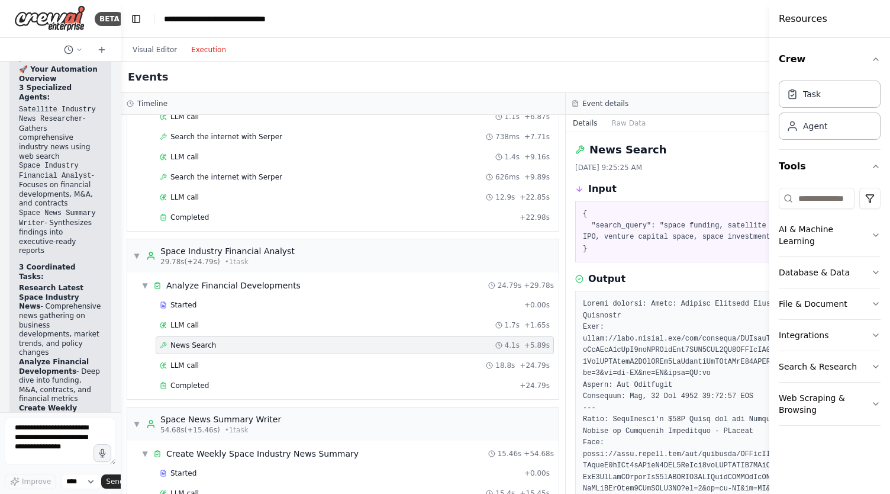
scroll to position [2000, 0]
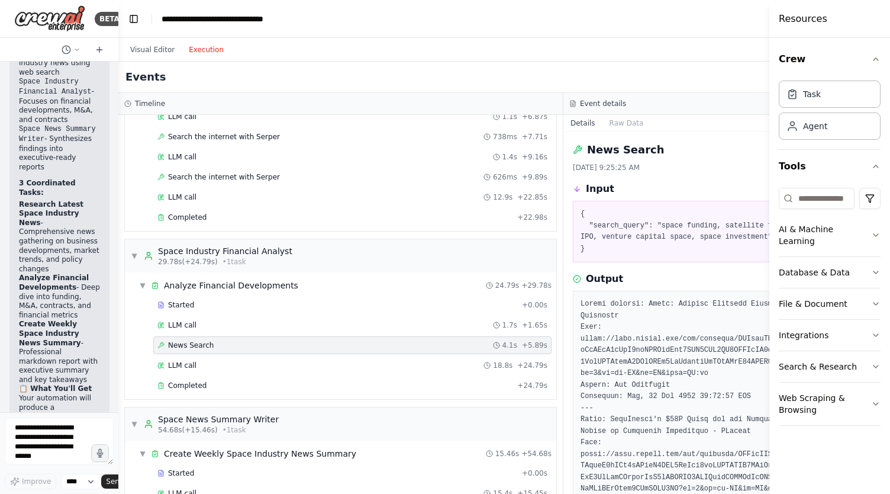
drag, startPoint x: 260, startPoint y: 159, endPoint x: 107, endPoint y: 149, distance: 154.3
click at [107, 149] on div "BETA Generate relevant news summary for the past week based on the news that is…" at bounding box center [59, 247] width 118 height 494
drag, startPoint x: 635, startPoint y: 347, endPoint x: 658, endPoint y: 333, distance: 26.6
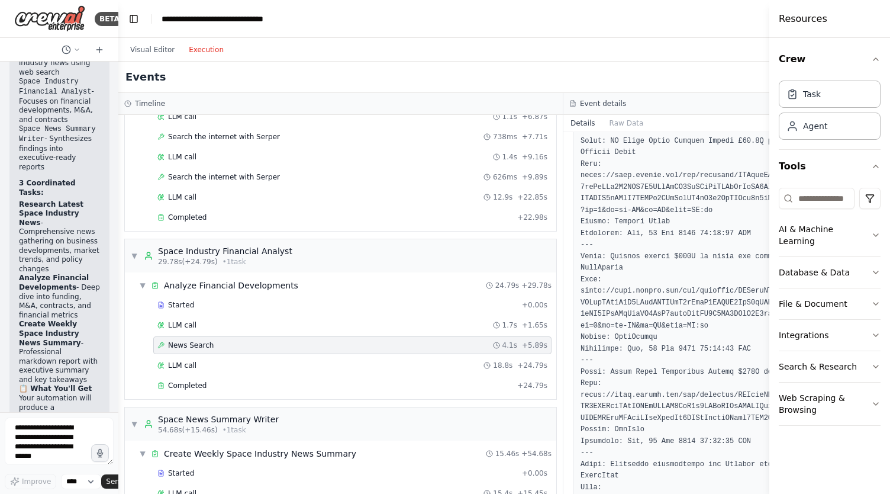
scroll to position [691, 0]
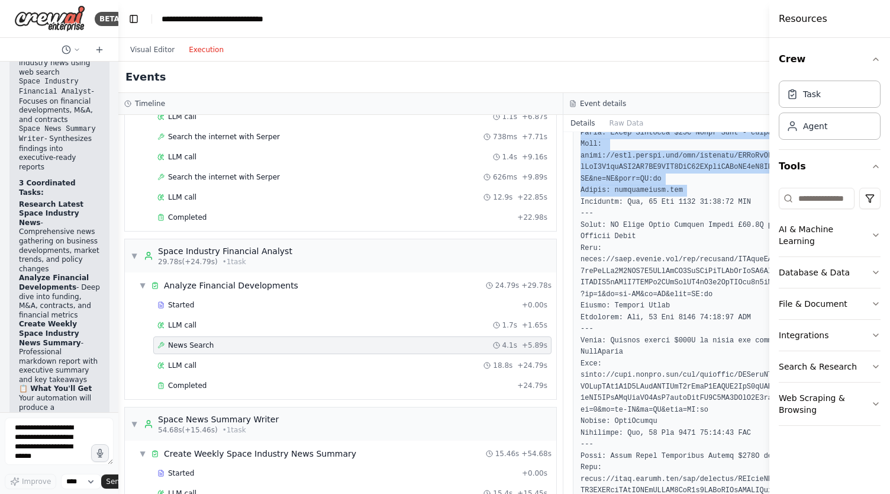
drag, startPoint x: 642, startPoint y: 404, endPoint x: 695, endPoint y: 179, distance: 231.7
click at [695, 179] on pre at bounding box center [786, 133] width 411 height 1051
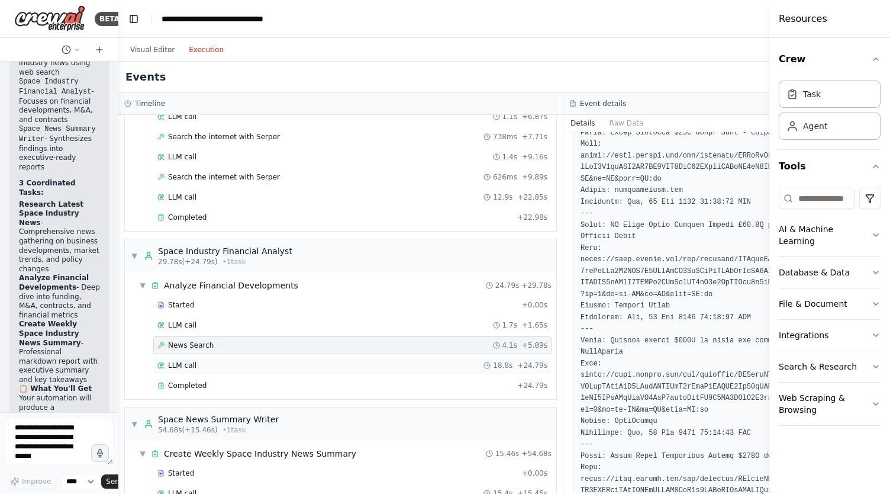
click at [198, 360] on div "LLM call 18.8s + 24.79s" at bounding box center [352, 364] width 390 height 9
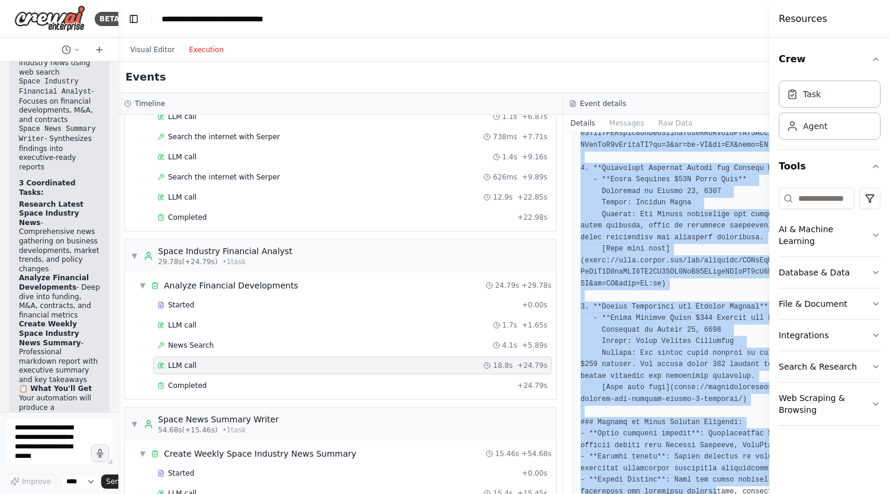
scroll to position [736, 0]
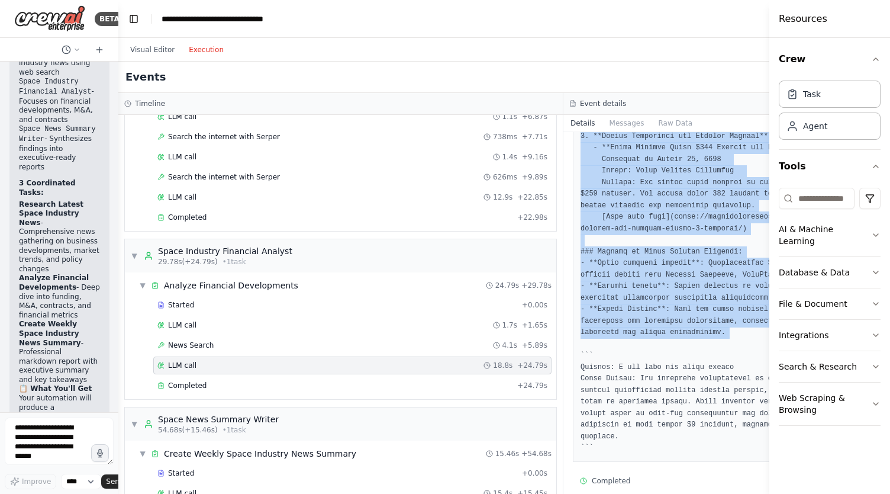
drag, startPoint x: 610, startPoint y: 244, endPoint x: 680, endPoint y: 340, distance: 118.6
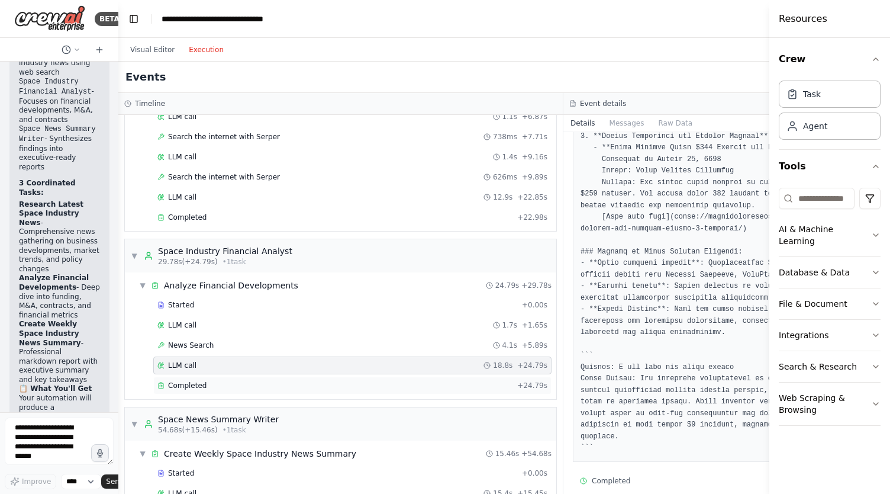
click at [186, 382] on span "Completed" at bounding box center [187, 385] width 38 height 9
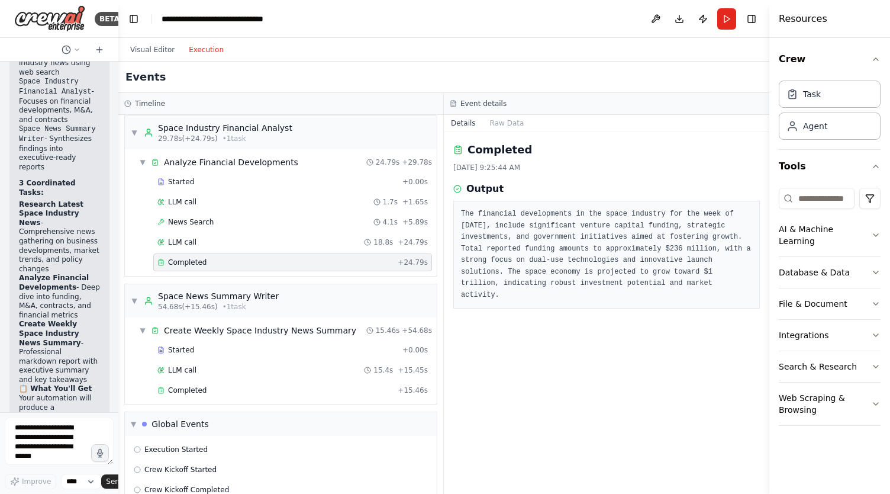
scroll to position [326, 0]
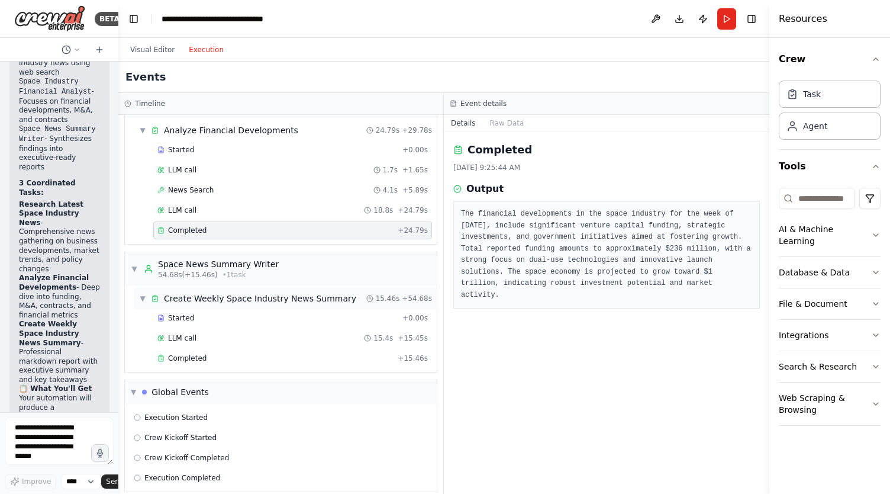
click at [279, 292] on div "Create Weekly Space Industry News Summary" at bounding box center [260, 298] width 192 height 12
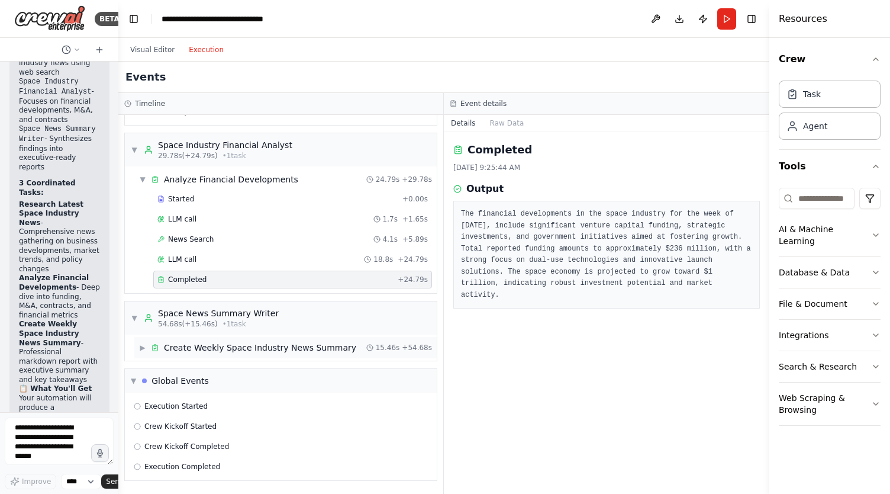
scroll to position [267, 0]
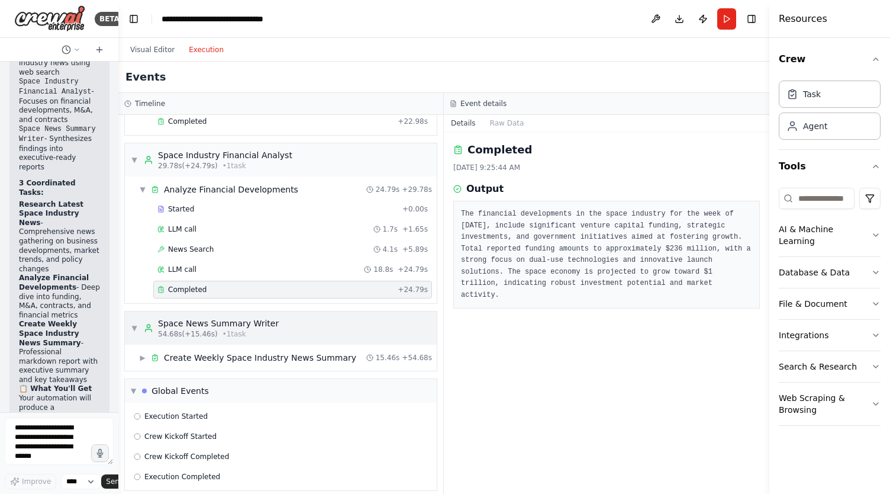
click at [159, 318] on div "Space News Summary Writer" at bounding box center [218, 323] width 121 height 12
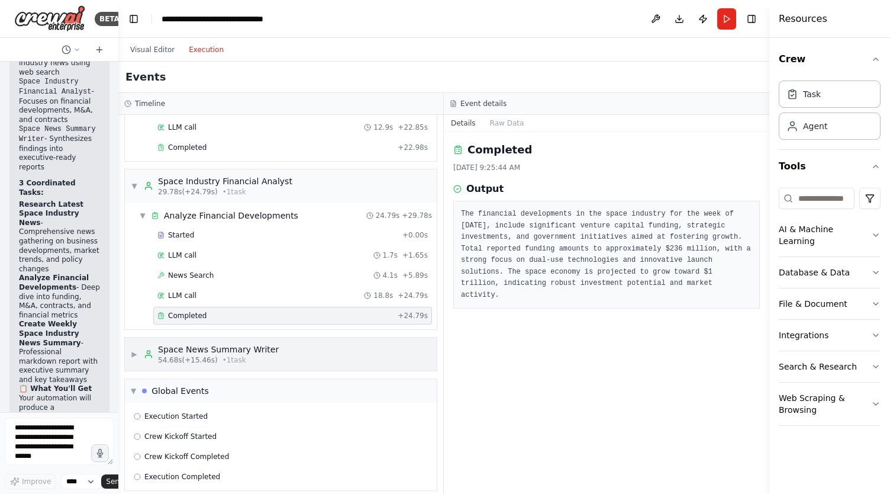
click at [150, 358] on div "▶ Space News Summary Writer 54.68s (+15.46s) • 1 task" at bounding box center [281, 353] width 312 height 33
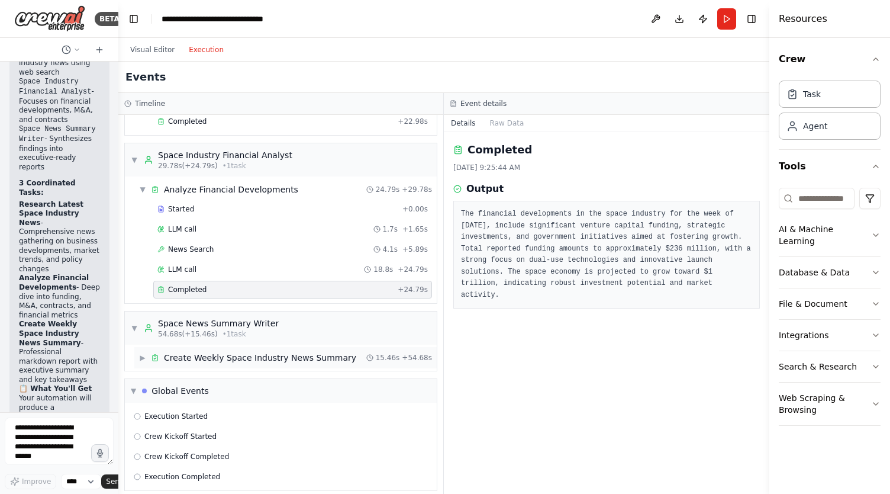
click at [146, 353] on span "▶" at bounding box center [142, 357] width 7 height 9
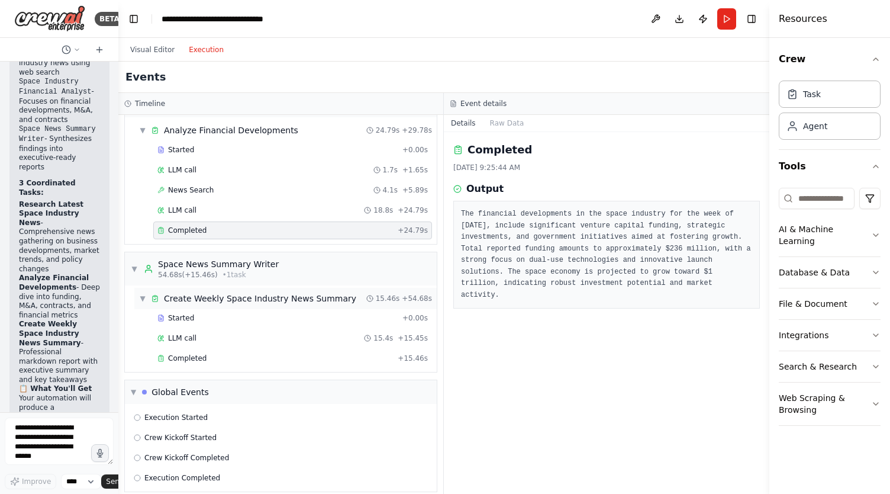
click at [185, 292] on div "Create Weekly Space Industry News Summary" at bounding box center [260, 298] width 192 height 12
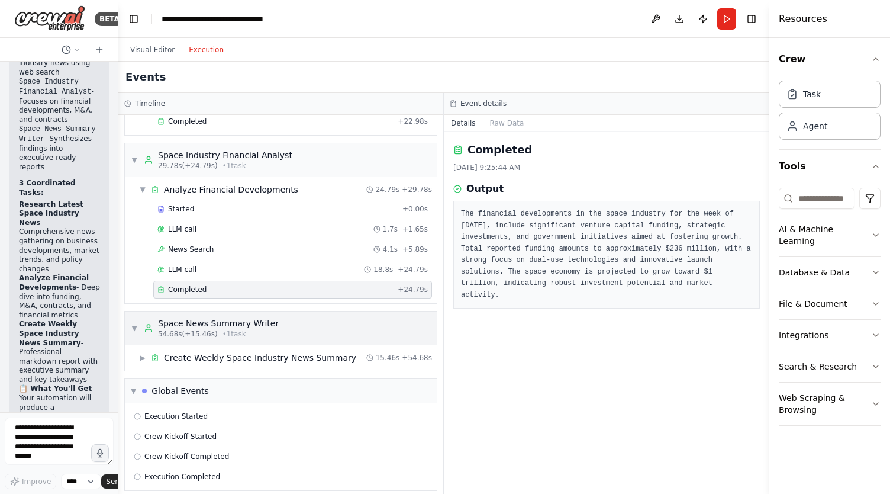
click at [134, 323] on span "▼" at bounding box center [134, 327] width 7 height 9
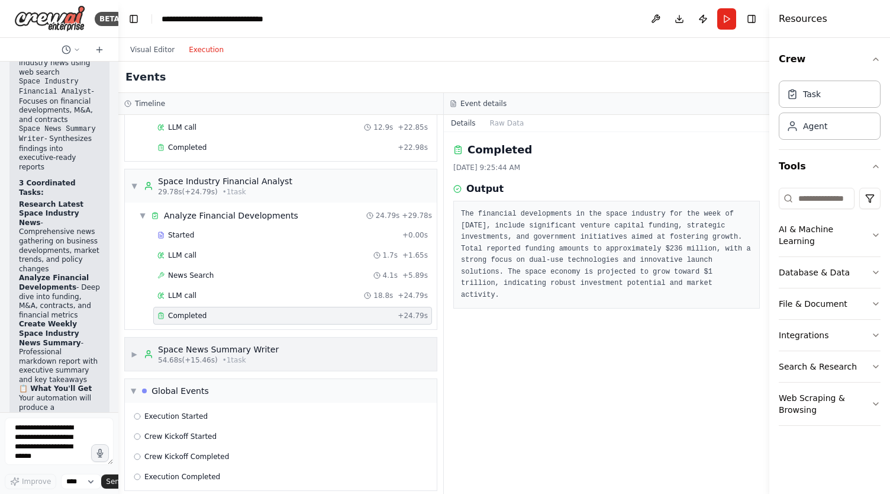
click at [134, 349] on span "▶" at bounding box center [134, 353] width 7 height 9
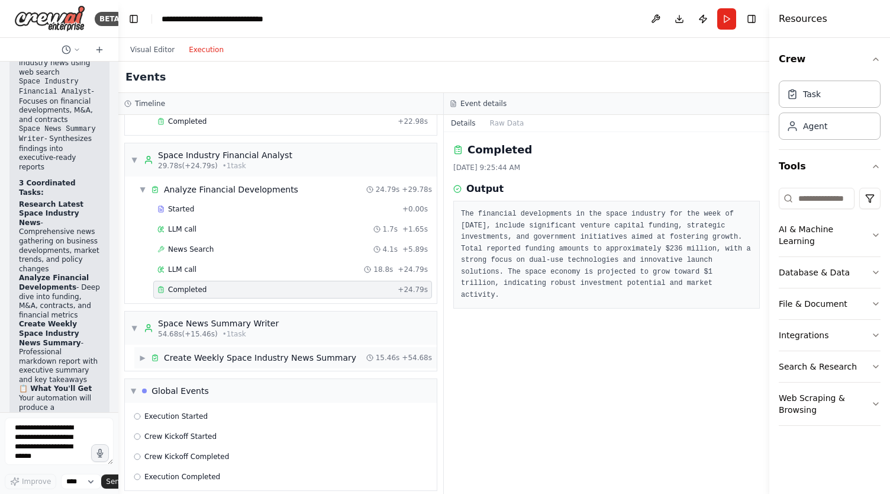
click at [205, 352] on div "Create Weekly Space Industry News Summary" at bounding box center [260, 358] width 192 height 12
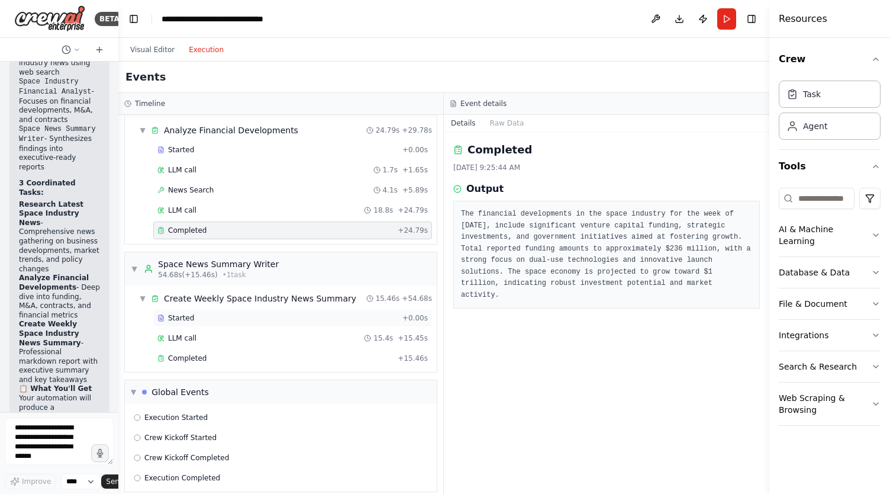
click at [183, 313] on span "Started" at bounding box center [181, 317] width 26 height 9
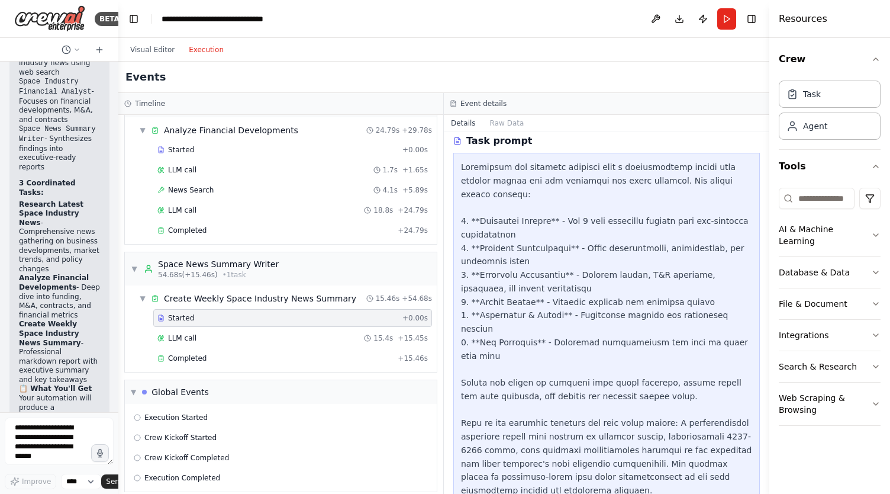
scroll to position [50, 0]
click at [192, 337] on div "LLM call 15.4s + 15.45s" at bounding box center [292, 338] width 279 height 18
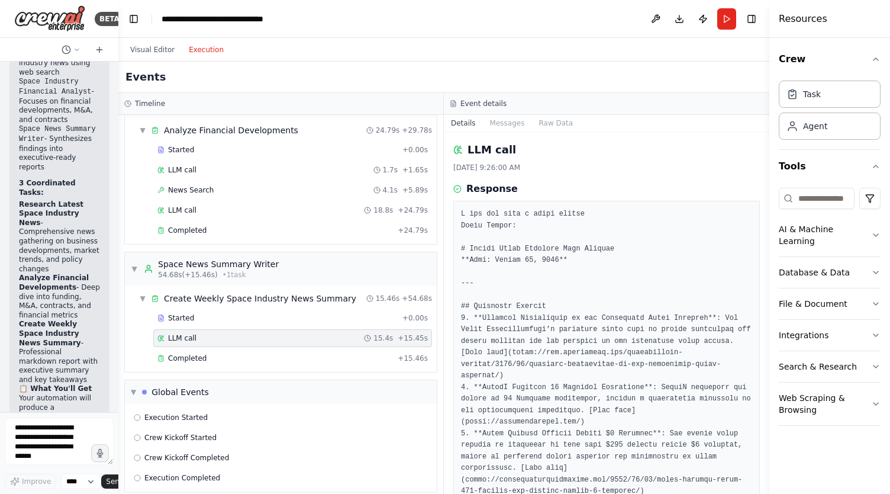
drag, startPoint x: 765, startPoint y: 179, endPoint x: 767, endPoint y: 200, distance: 20.8
click at [767, 200] on button "Toggle Sidebar" at bounding box center [769, 247] width 9 height 494
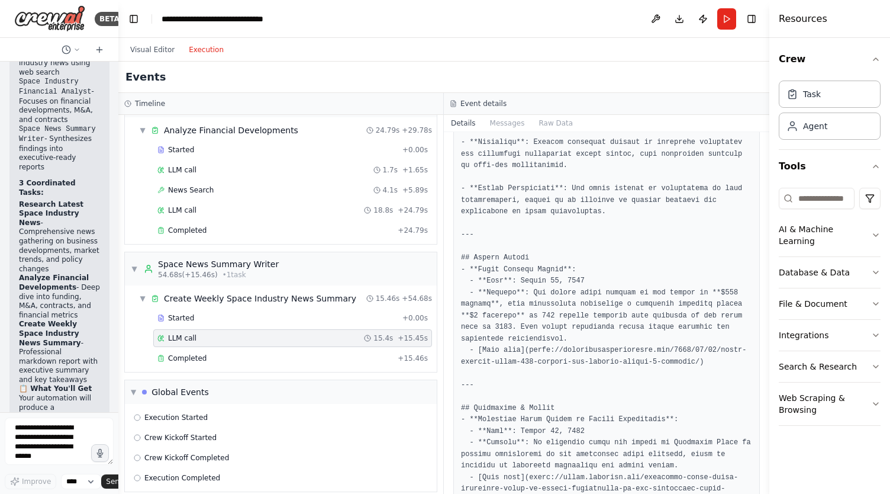
scroll to position [1301, 0]
